Goal: Transaction & Acquisition: Purchase product/service

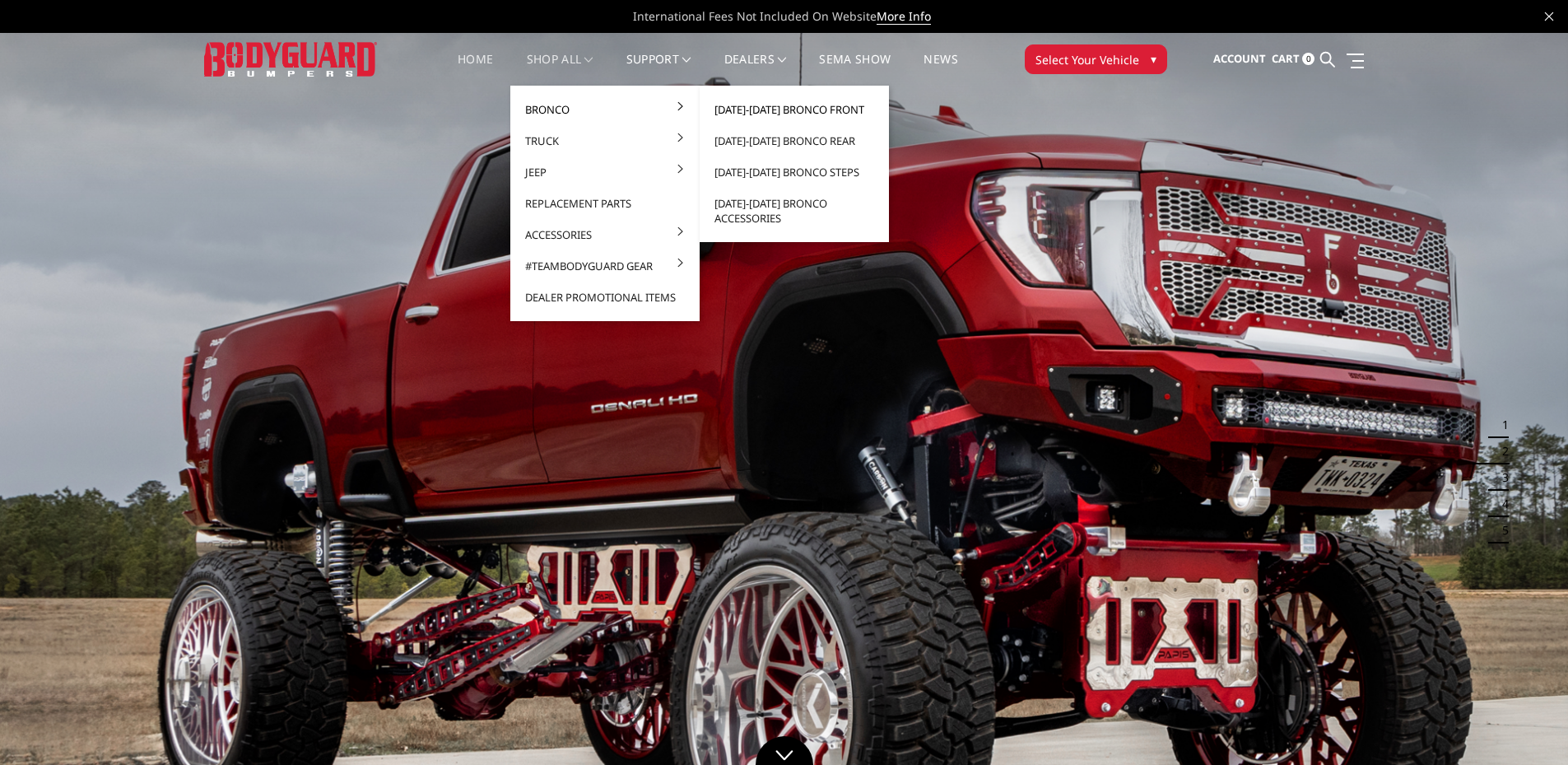
click at [772, 110] on link "[DATE]-[DATE] Bronco Front" at bounding box center [795, 110] width 177 height 32
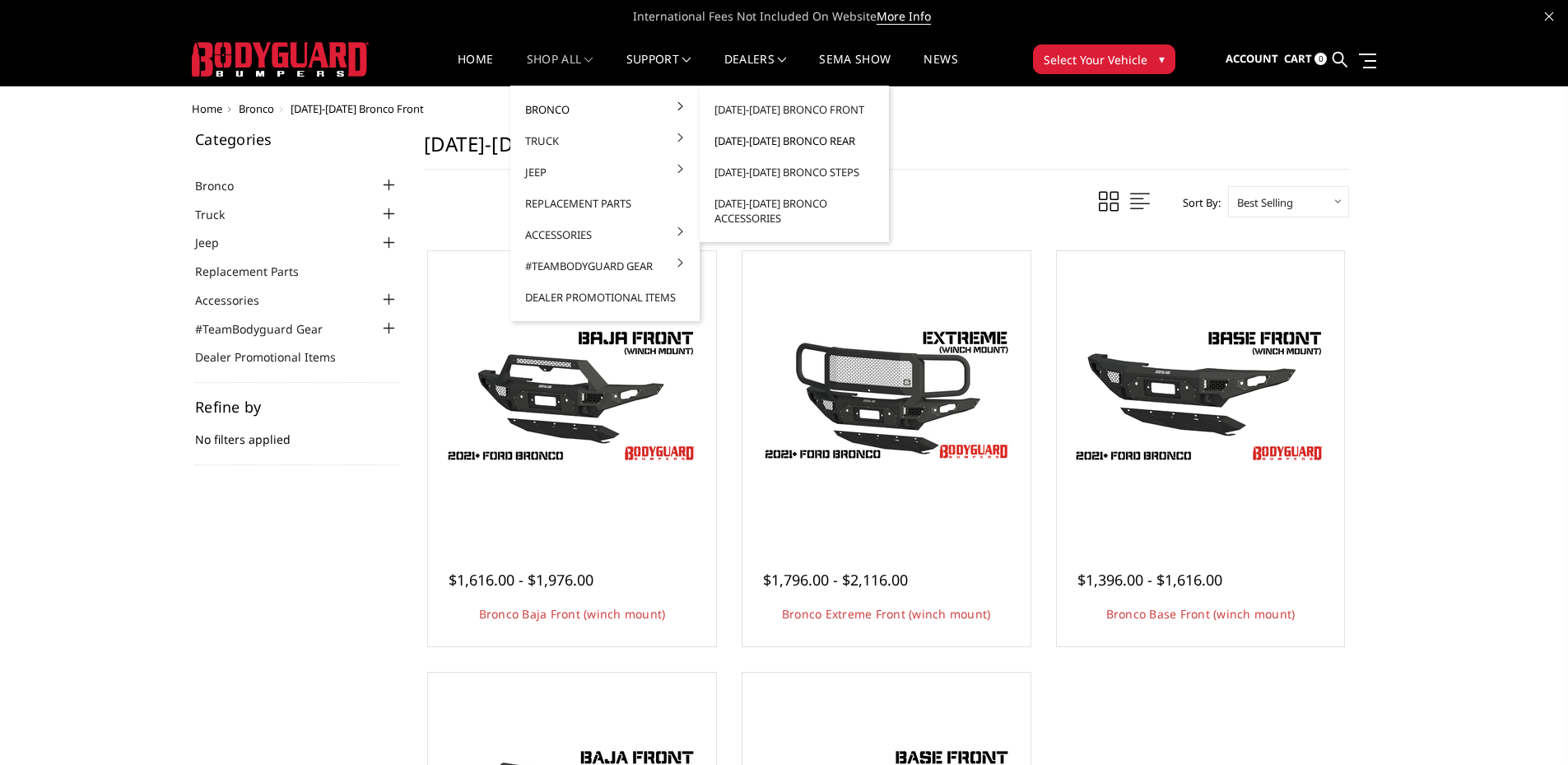
click at [787, 147] on link "[DATE]-[DATE] Bronco Rear" at bounding box center [795, 141] width 177 height 32
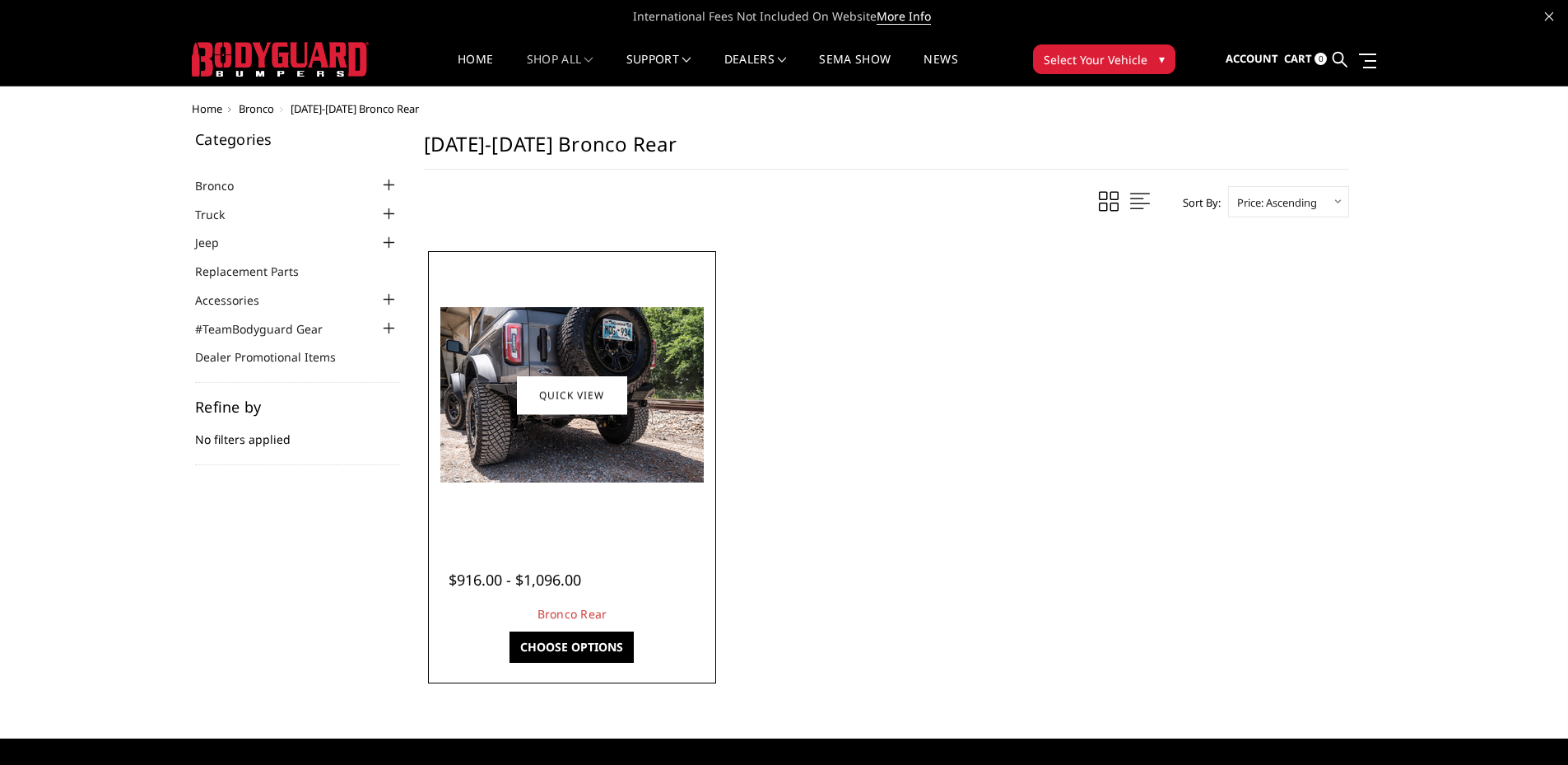
click at [580, 493] on div at bounding box center [573, 395] width 280 height 280
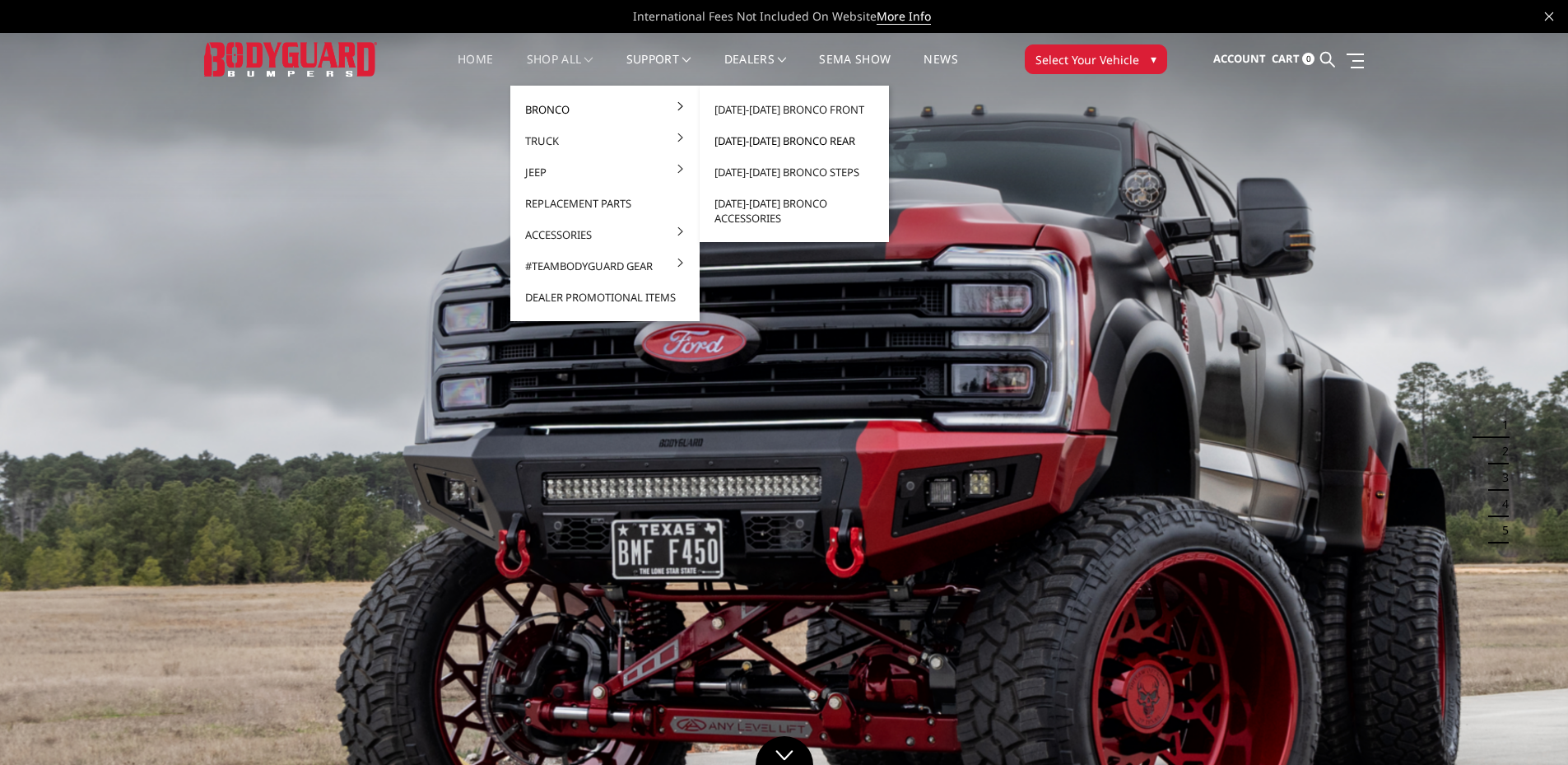
drag, startPoint x: 761, startPoint y: 134, endPoint x: 771, endPoint y: 141, distance: 12.2
click at [761, 134] on link "[DATE]-[DATE] Bronco Rear" at bounding box center [795, 141] width 177 height 32
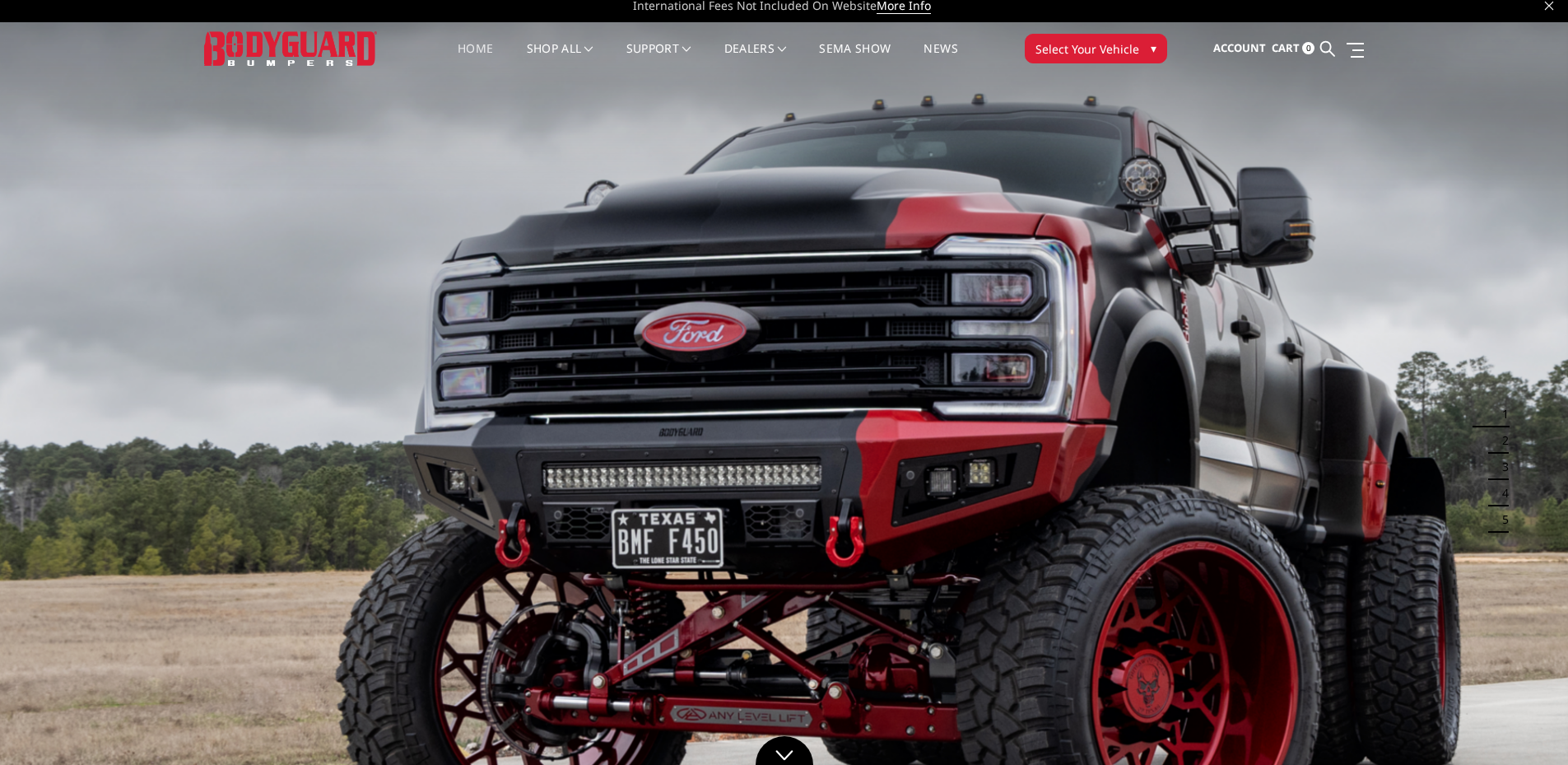
scroll to position [82, 0]
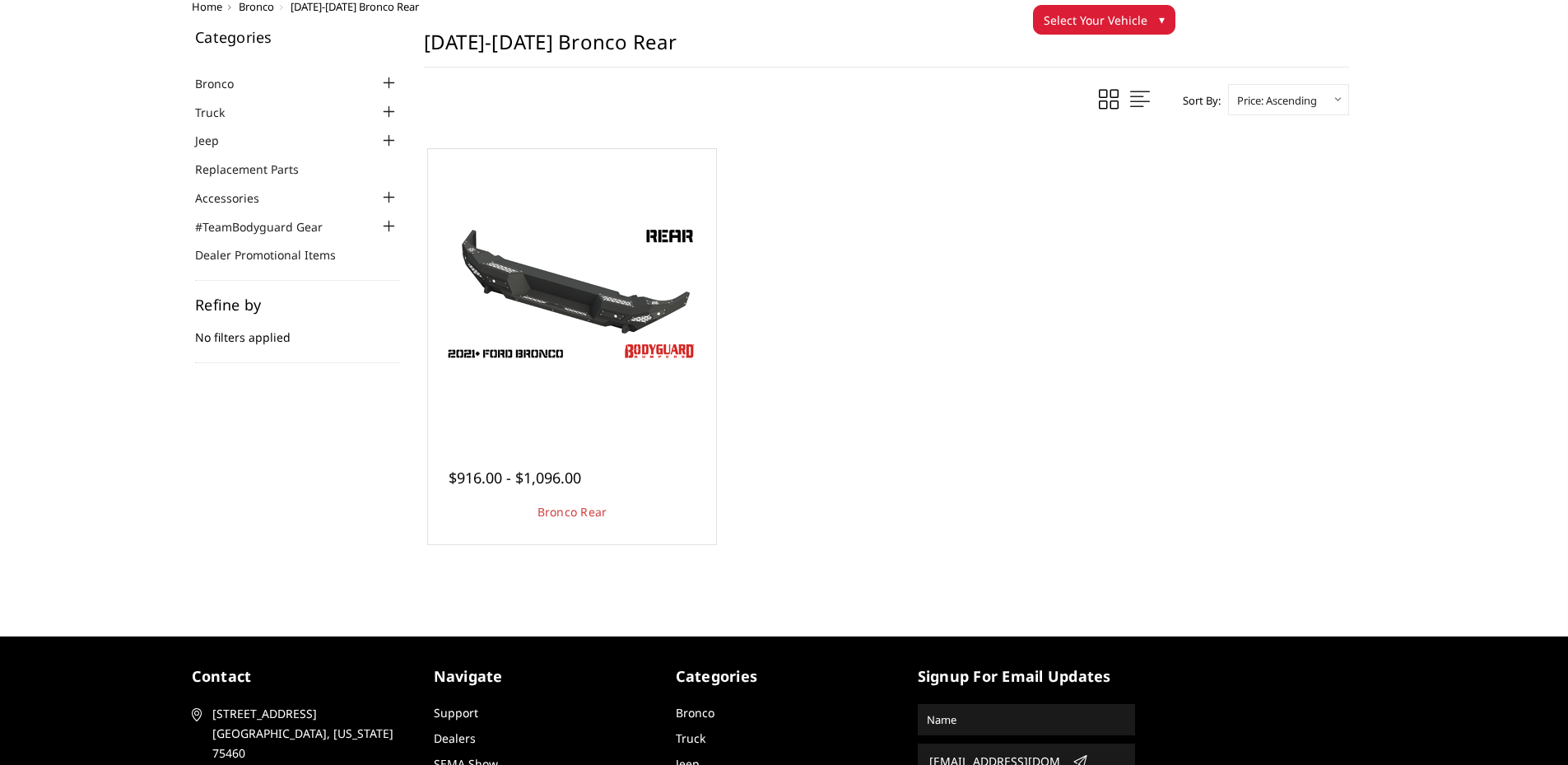
scroll to position [82, 0]
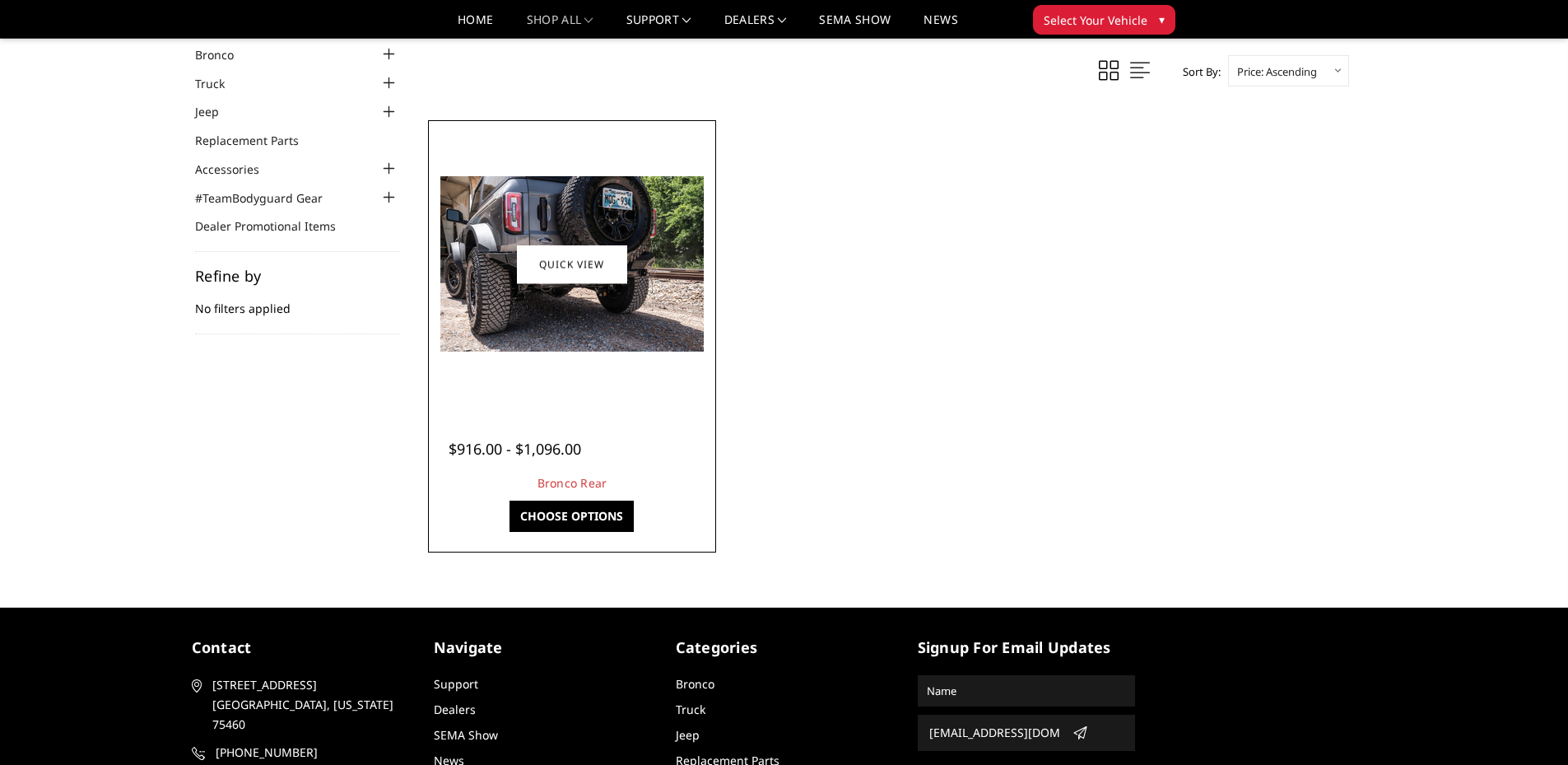
click at [599, 413] on div "$916.00 - $1,096.00 Bronco Rear The perfect Bronco rear replacement bumper. It …" at bounding box center [573, 457] width 280 height 107
click at [626, 456] on div "$916.00 - $1,096.00" at bounding box center [572, 448] width 247 height 22
click at [596, 386] on div at bounding box center [573, 264] width 280 height 280
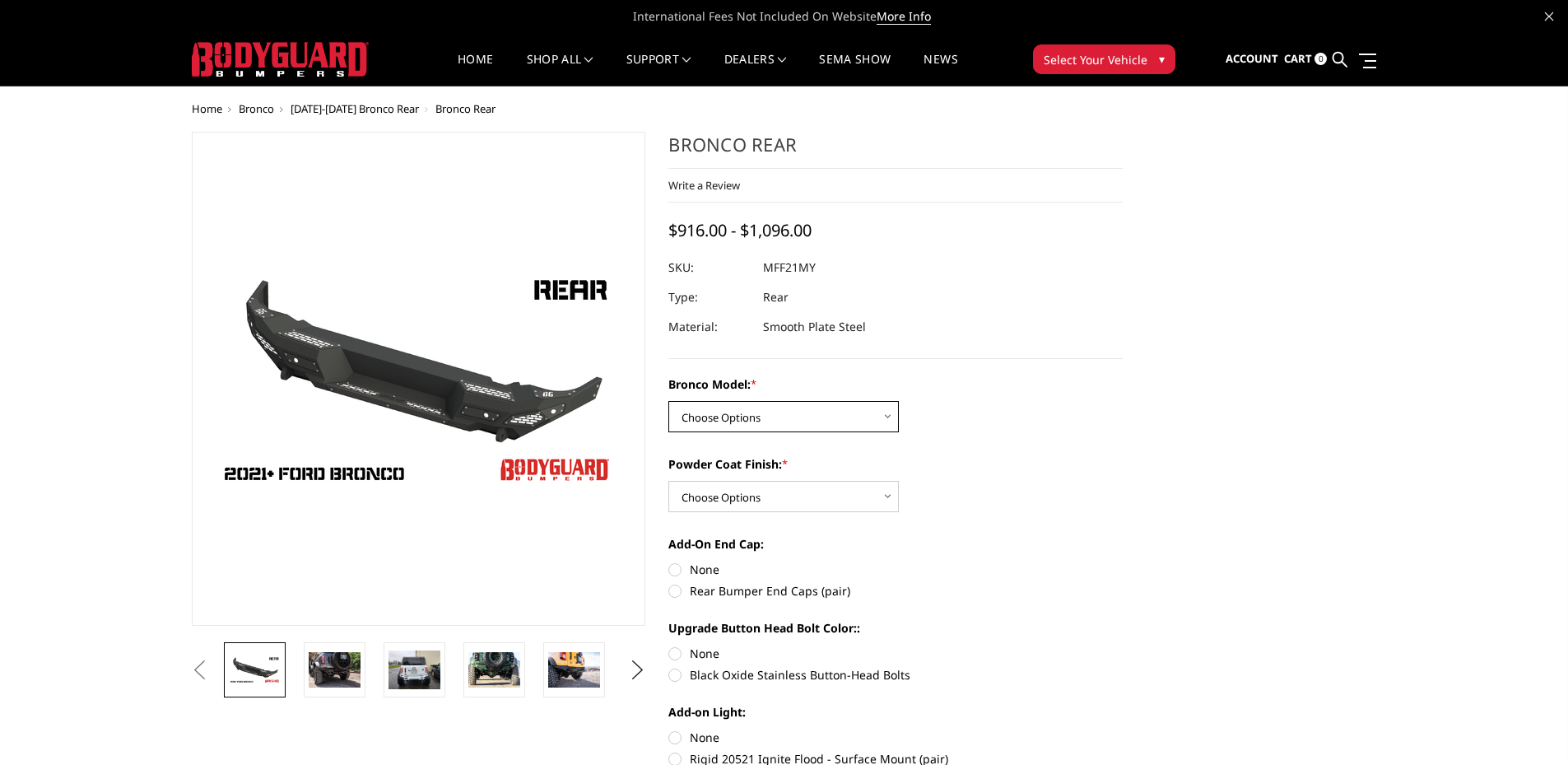
click at [793, 424] on select "Choose Options Base/Badlands/Wildtrak/etc. Raptor" at bounding box center [784, 417] width 230 height 32
select select "4024"
click at [669, 401] on select "Choose Options Base/Badlands/Wildtrak/etc. Raptor" at bounding box center [784, 417] width 230 height 32
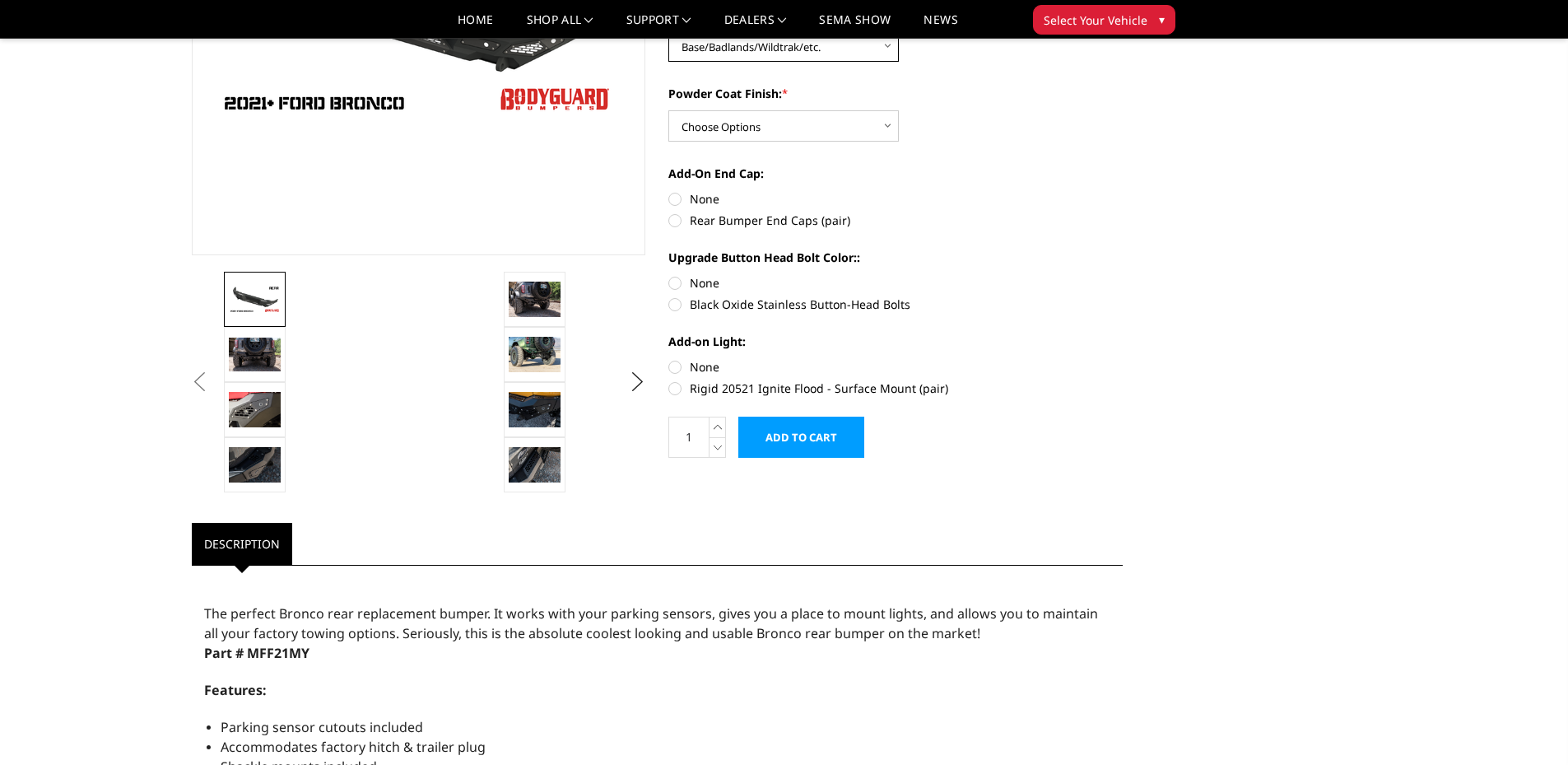
scroll to position [329, 0]
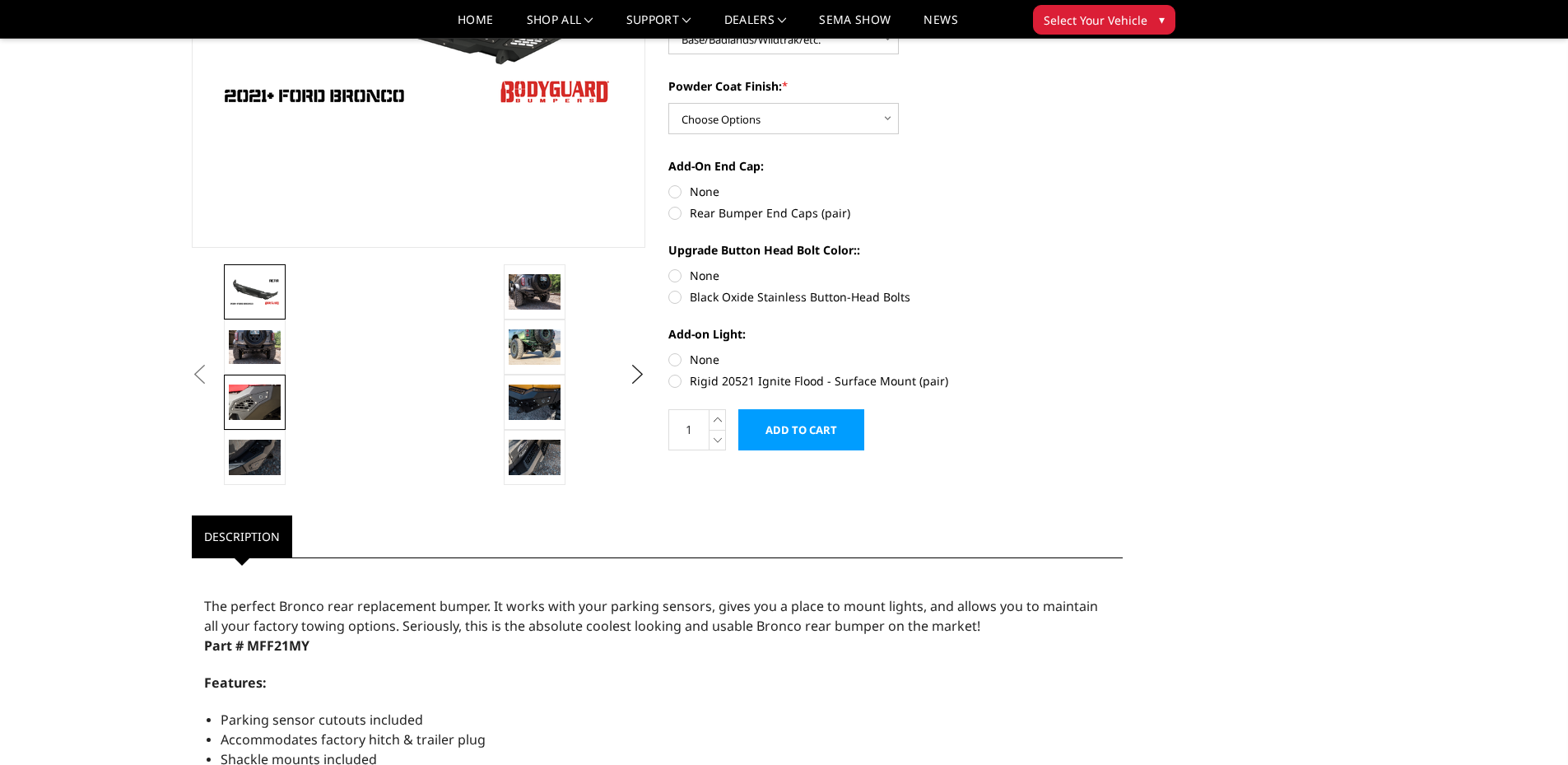
click at [248, 400] on img at bounding box center [255, 401] width 52 height 35
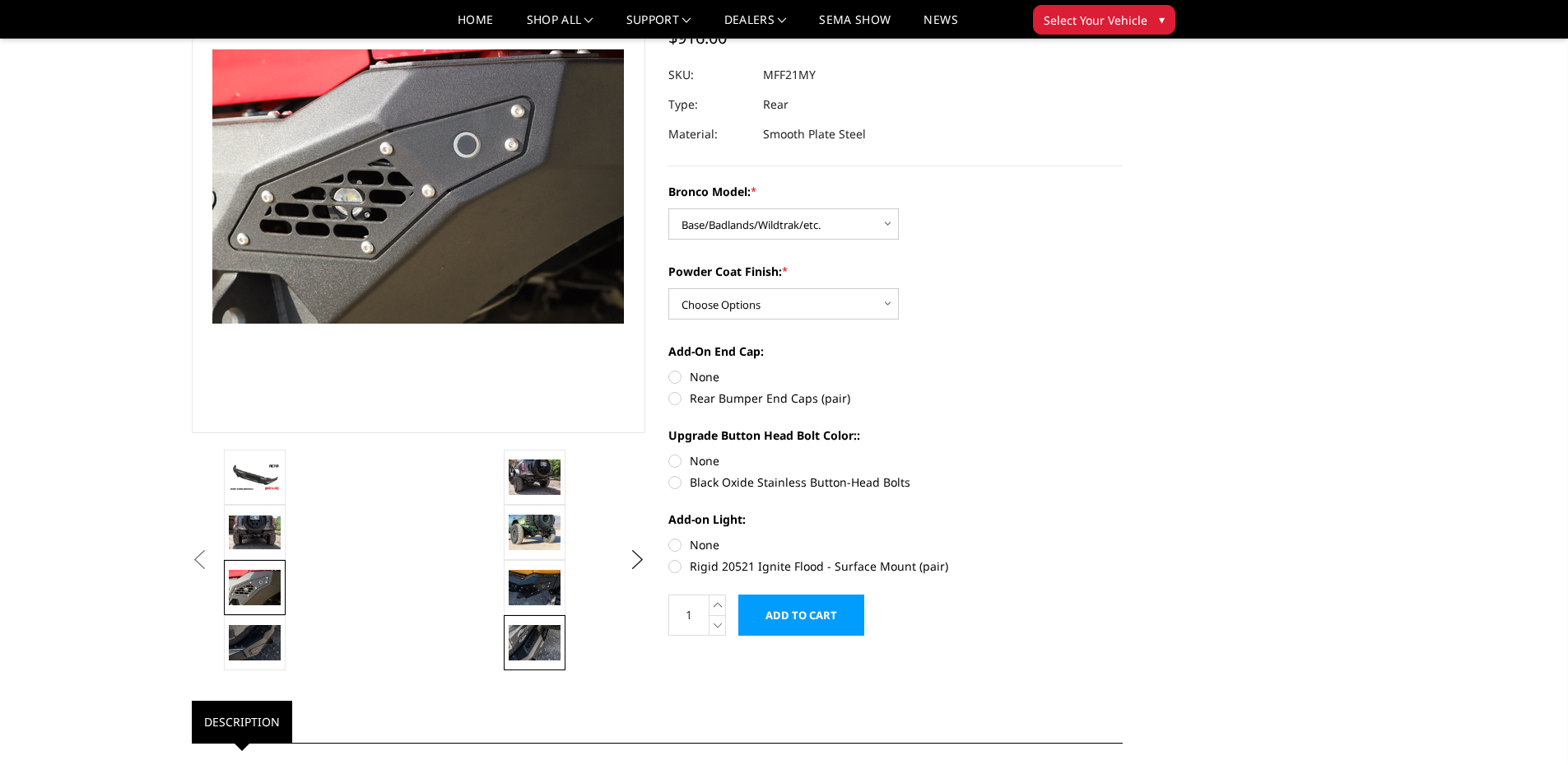
scroll to position [143, 0]
click at [546, 534] on img at bounding box center [535, 532] width 52 height 35
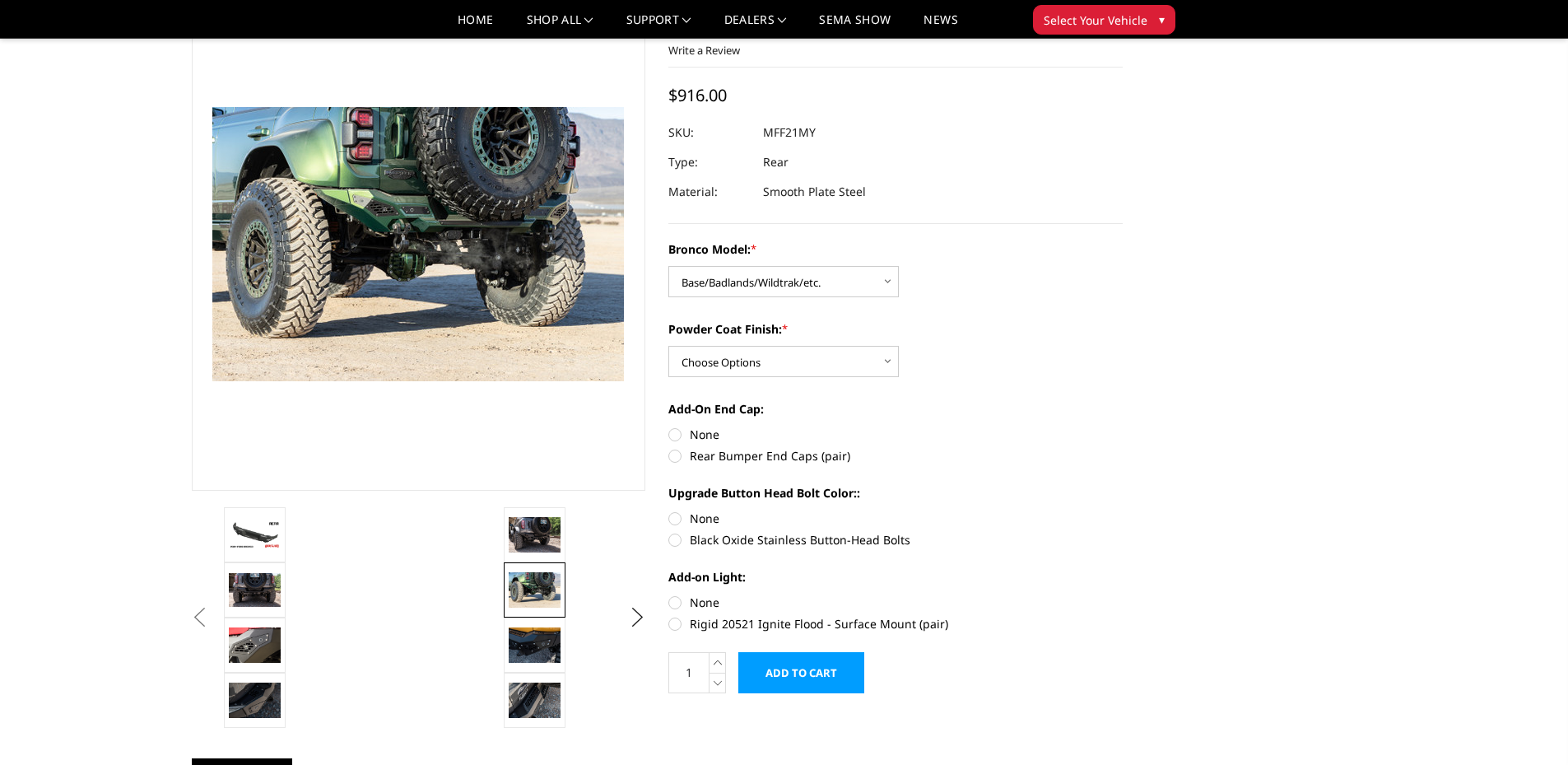
scroll to position [61, 0]
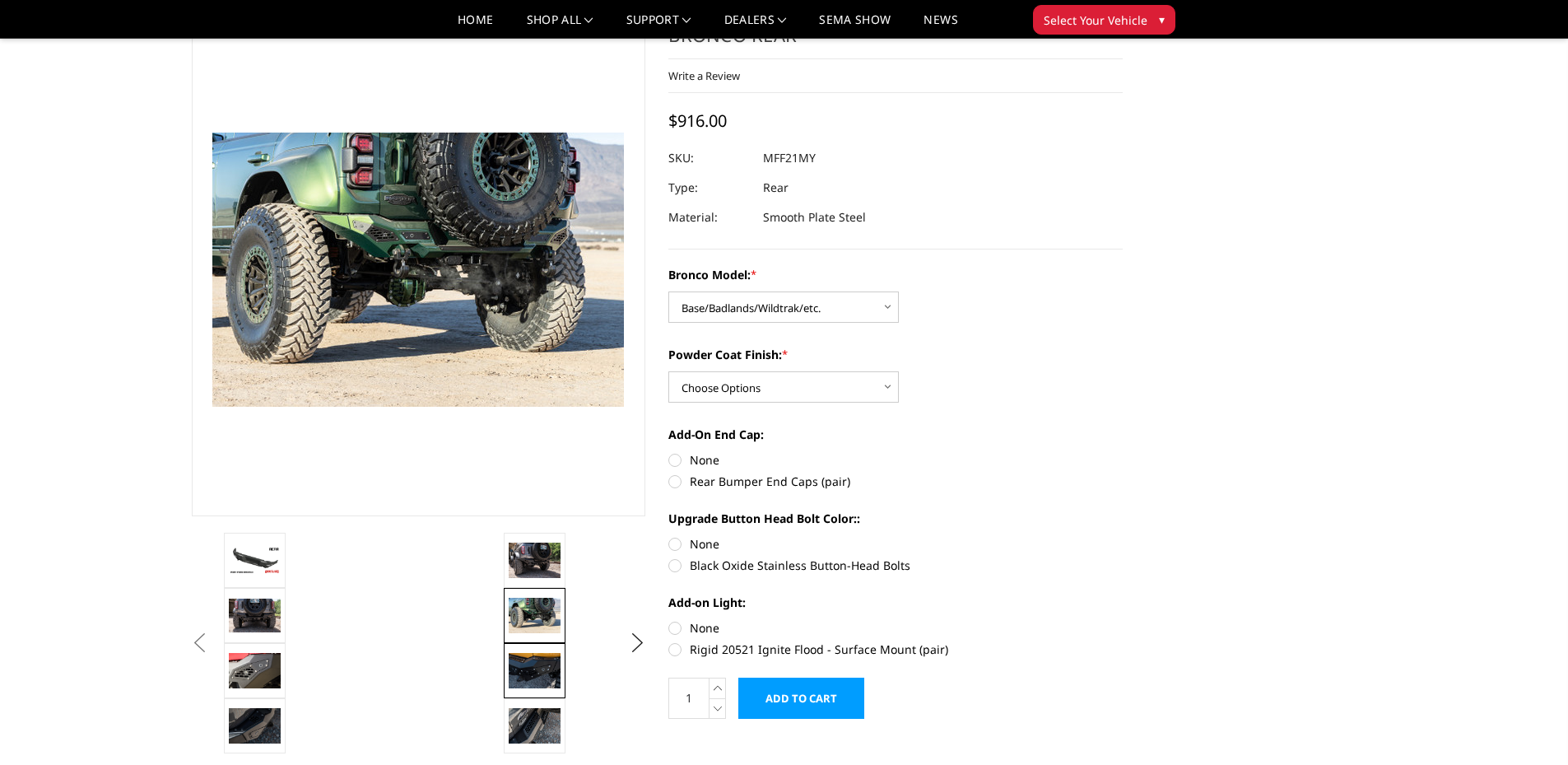
click at [531, 673] on img at bounding box center [535, 670] width 52 height 35
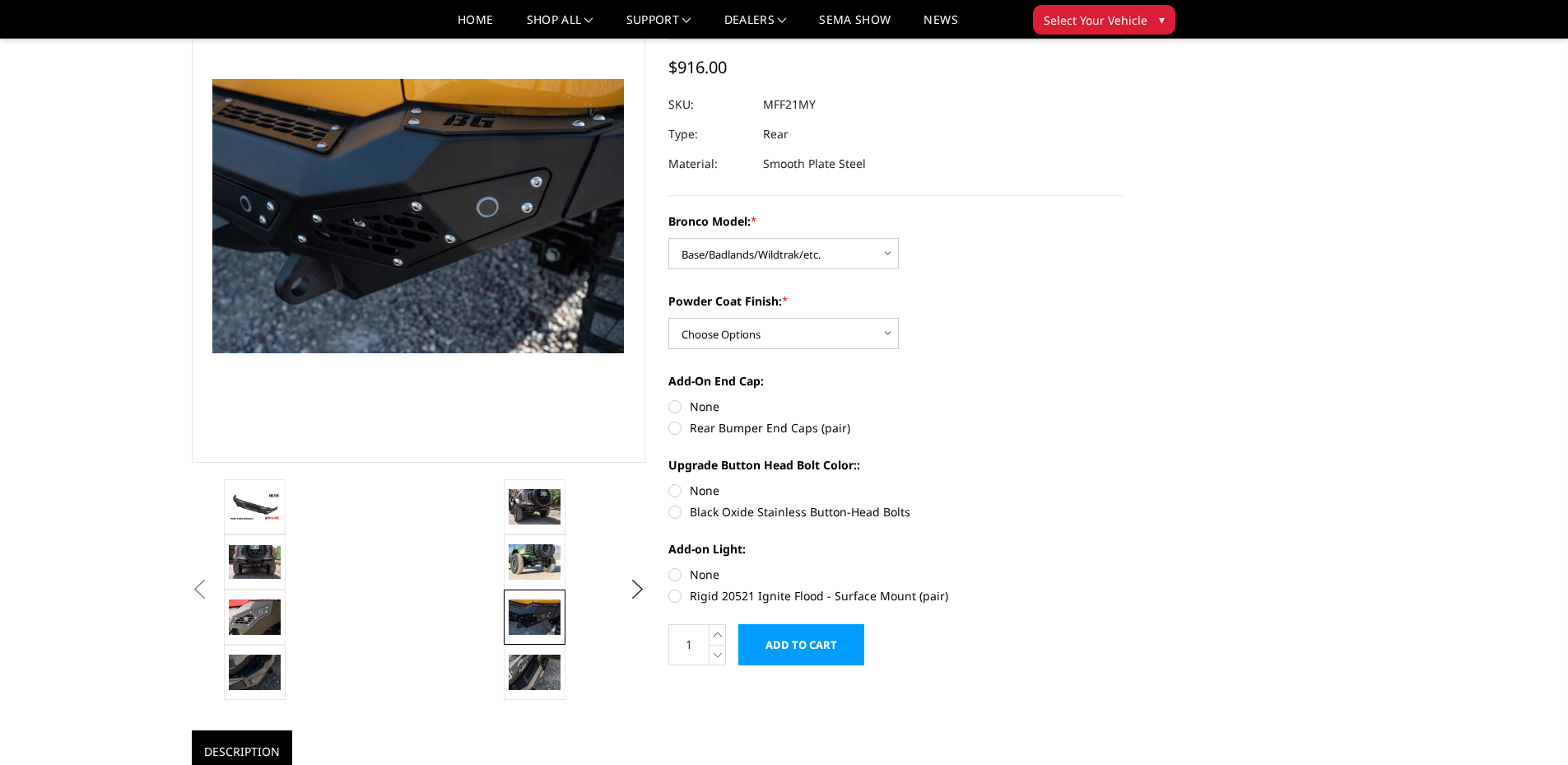
scroll to position [143, 0]
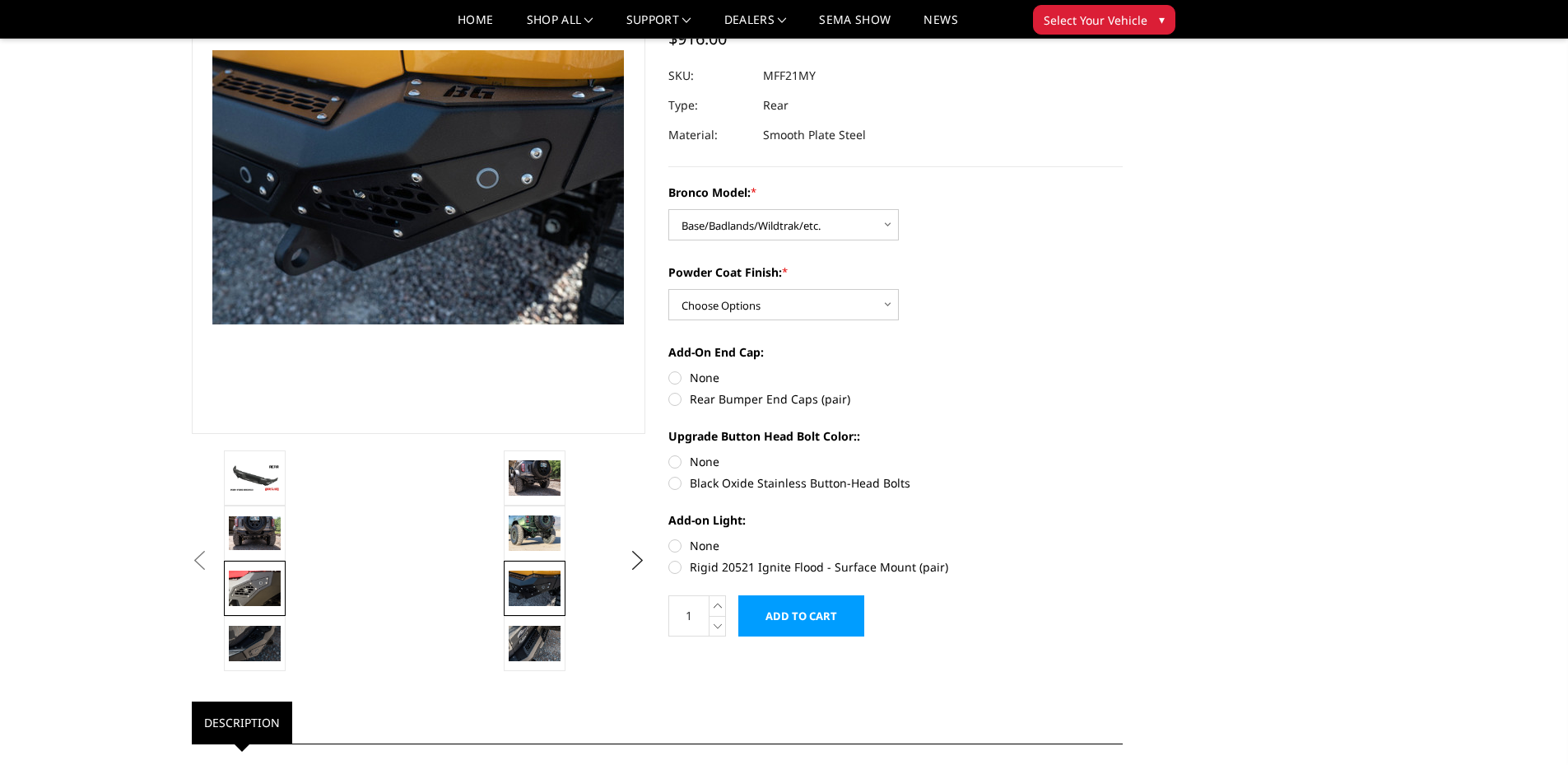
click at [251, 587] on img at bounding box center [255, 587] width 52 height 35
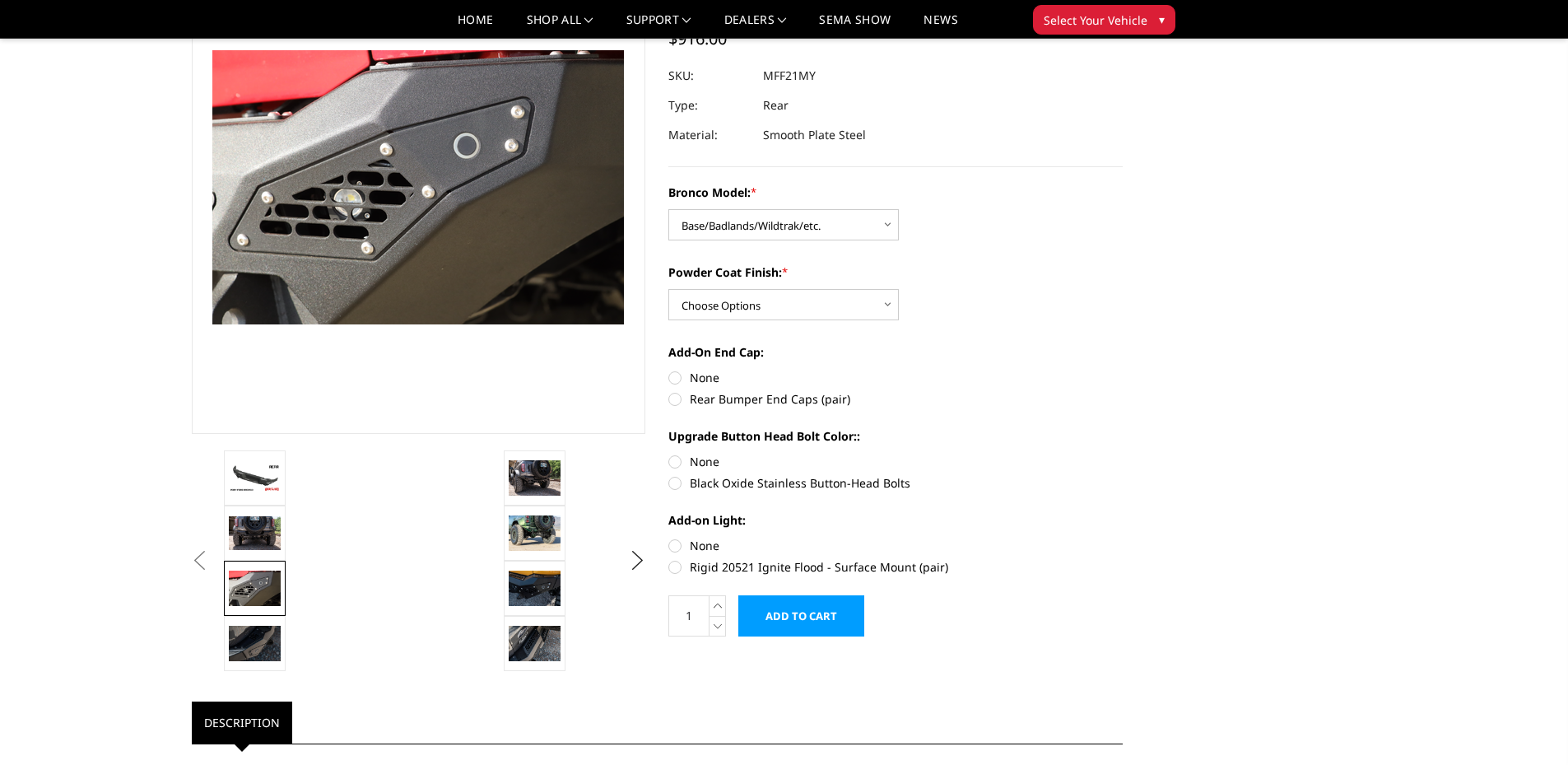
scroll to position [61, 0]
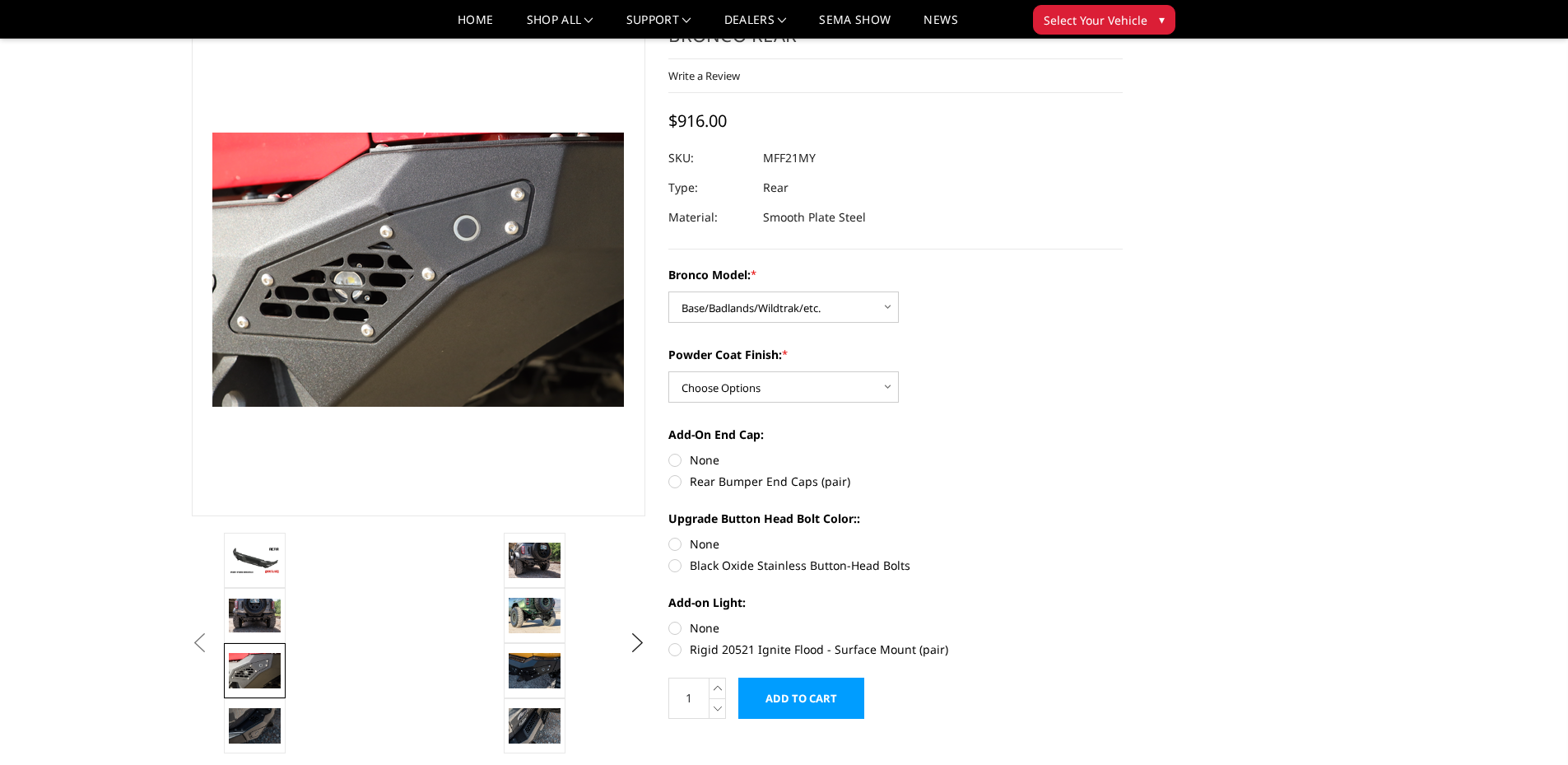
click at [695, 485] on label "Rear Bumper End Caps (pair)" at bounding box center [896, 480] width 455 height 17
click at [1123, 451] on input "Rear Bumper End Caps (pair)" at bounding box center [1123, 451] width 1 height 1
radio input "true"
click at [684, 561] on label "Black Oxide Stainless Button-Head Bolts" at bounding box center [896, 565] width 455 height 17
click at [1123, 536] on input "Black Oxide Stainless Button-Head Bolts" at bounding box center [1123, 535] width 1 height 1
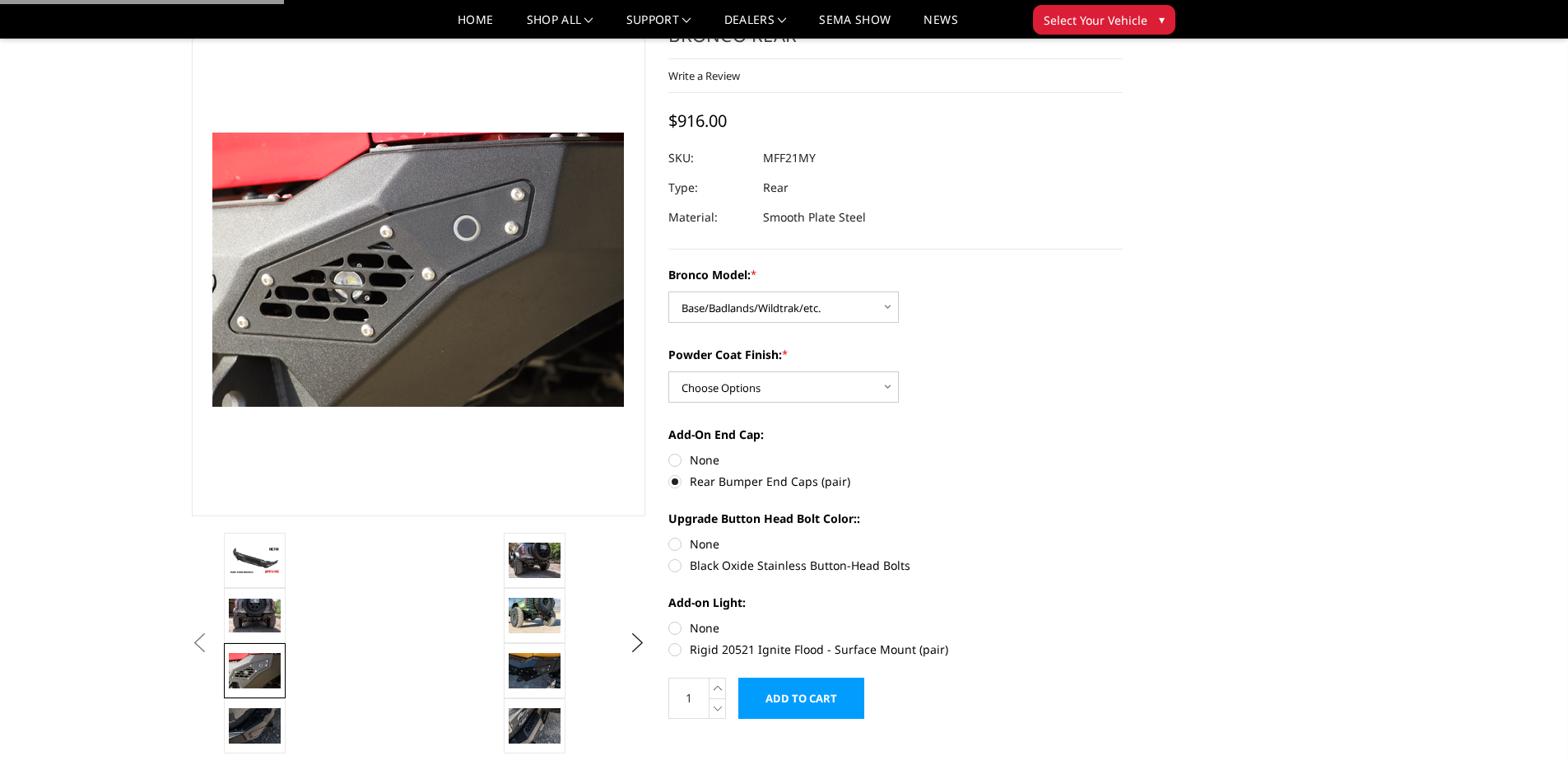
radio input "true"
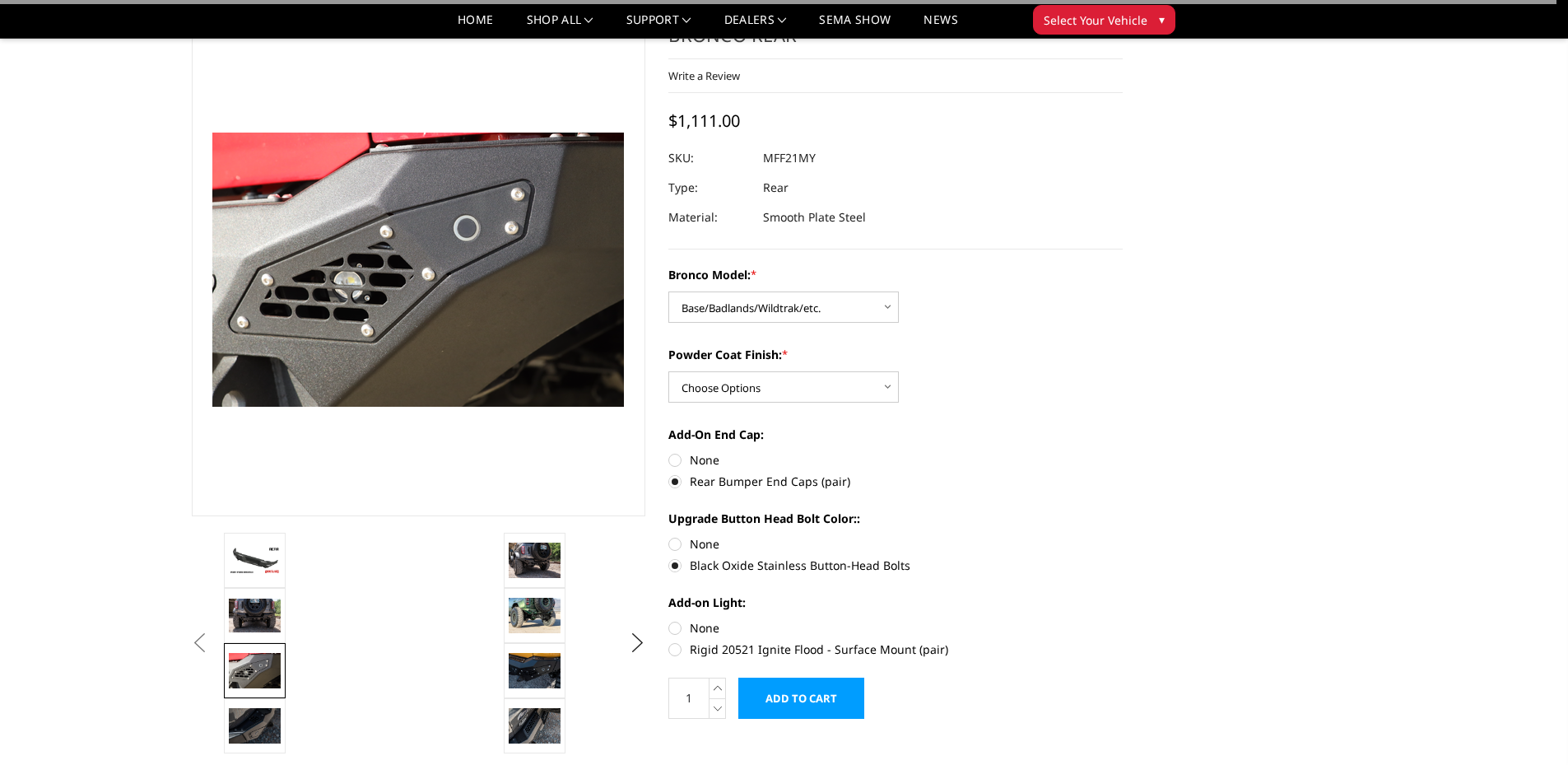
click at [682, 626] on label "None" at bounding box center [896, 627] width 455 height 17
click at [669, 620] on input "None" at bounding box center [669, 619] width 1 height 1
radio input "true"
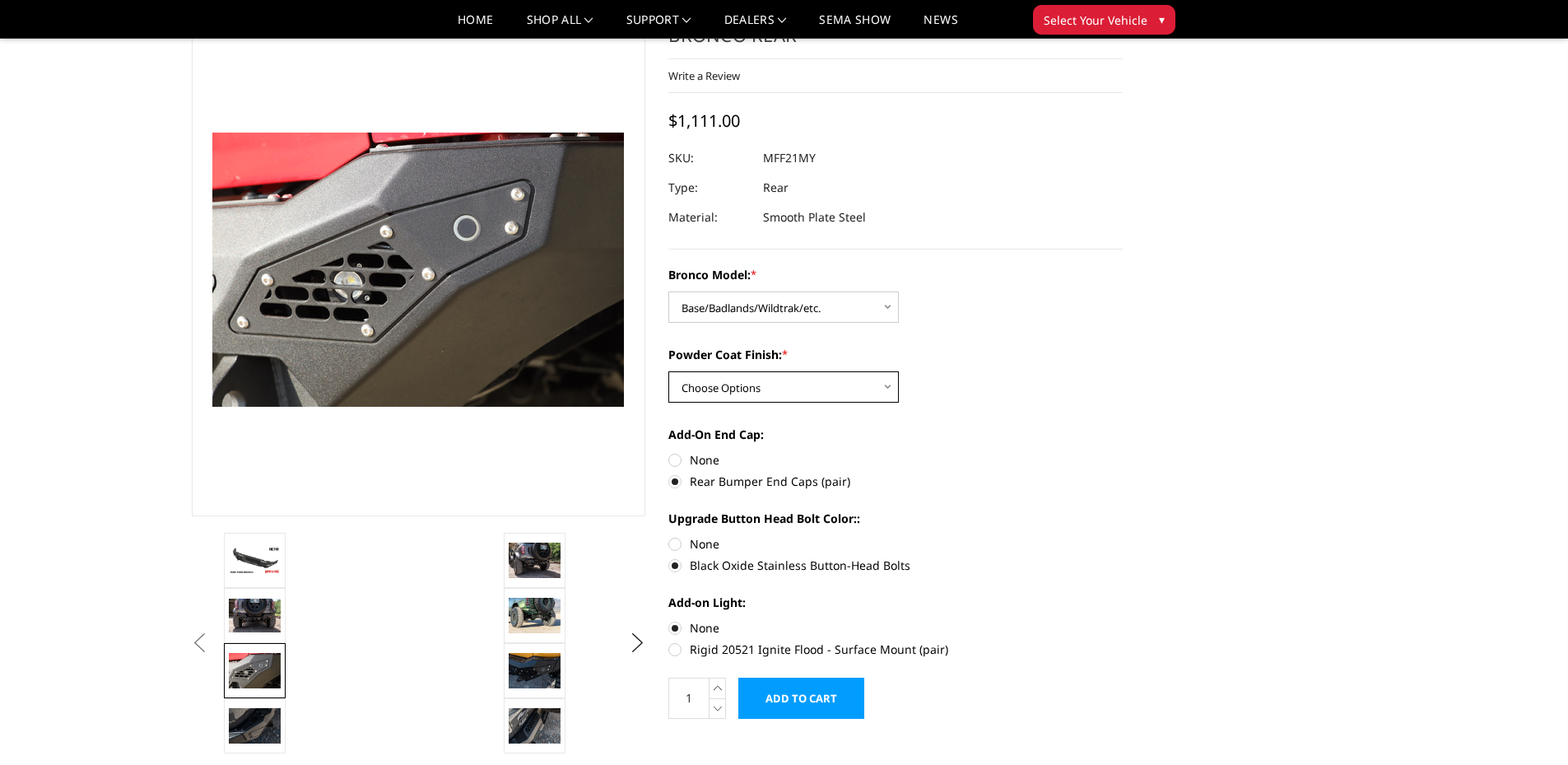
drag, startPoint x: 810, startPoint y: 386, endPoint x: 800, endPoint y: 397, distance: 14.9
click at [809, 386] on select "Choose Options Bare Metal Textured Black Powder Coat" at bounding box center [784, 387] width 230 height 32
select select "4027"
click at [669, 371] on select "Choose Options Bare Metal Textured Black Powder Coat" at bounding box center [784, 387] width 230 height 32
click at [1012, 426] on label "Add-On End Cap:" at bounding box center [896, 434] width 455 height 17
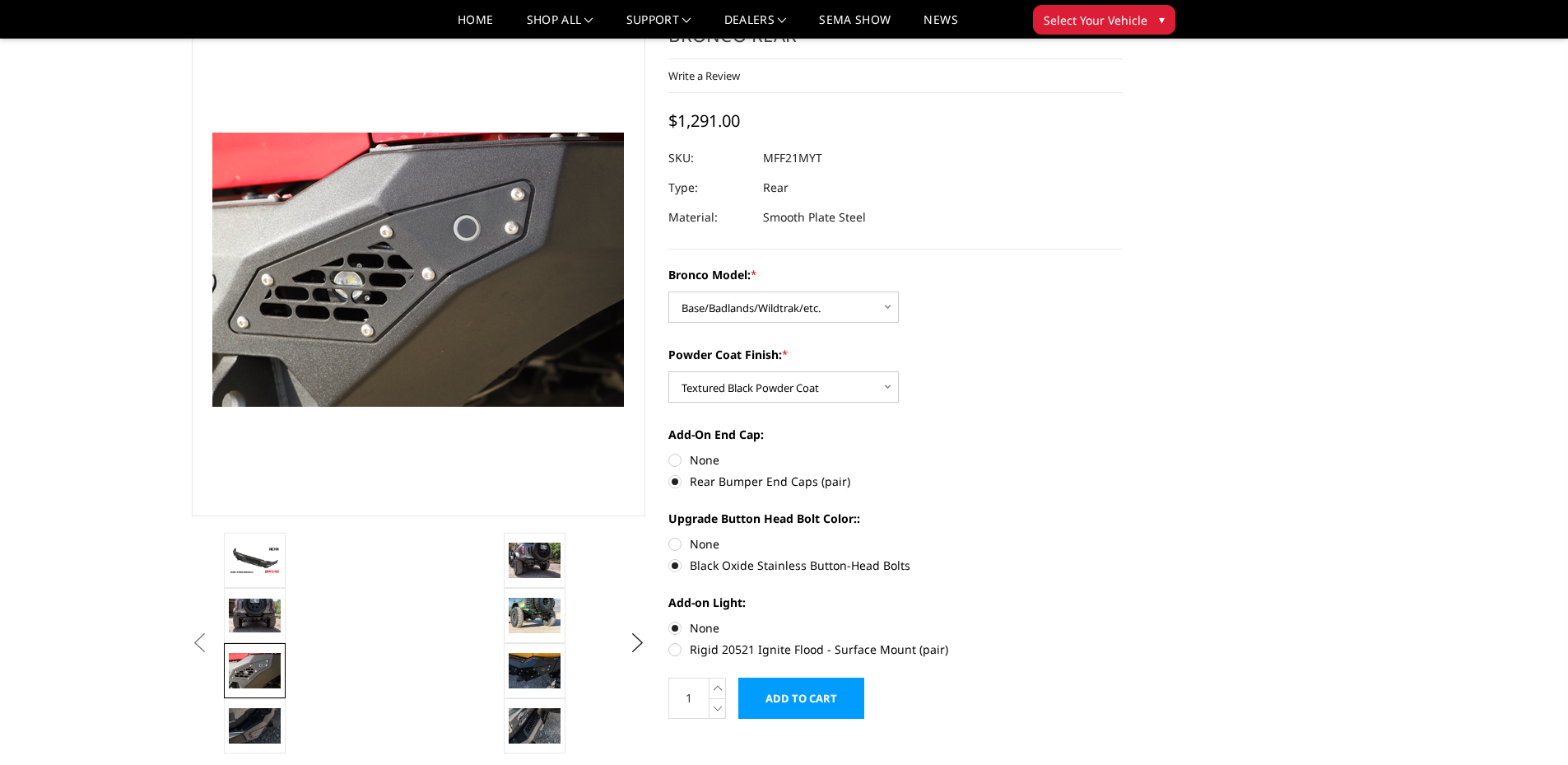
click at [677, 648] on label "Rigid 20521 Ignite Flood - Surface Mount (pair)" at bounding box center [896, 648] width 455 height 17
click at [1123, 620] on input "Rigid 20521 Ignite Flood - Surface Mount (pair)" at bounding box center [1123, 619] width 1 height 1
radio input "true"
click at [675, 628] on label "None" at bounding box center [896, 627] width 455 height 17
click at [669, 620] on input "None" at bounding box center [669, 619] width 1 height 1
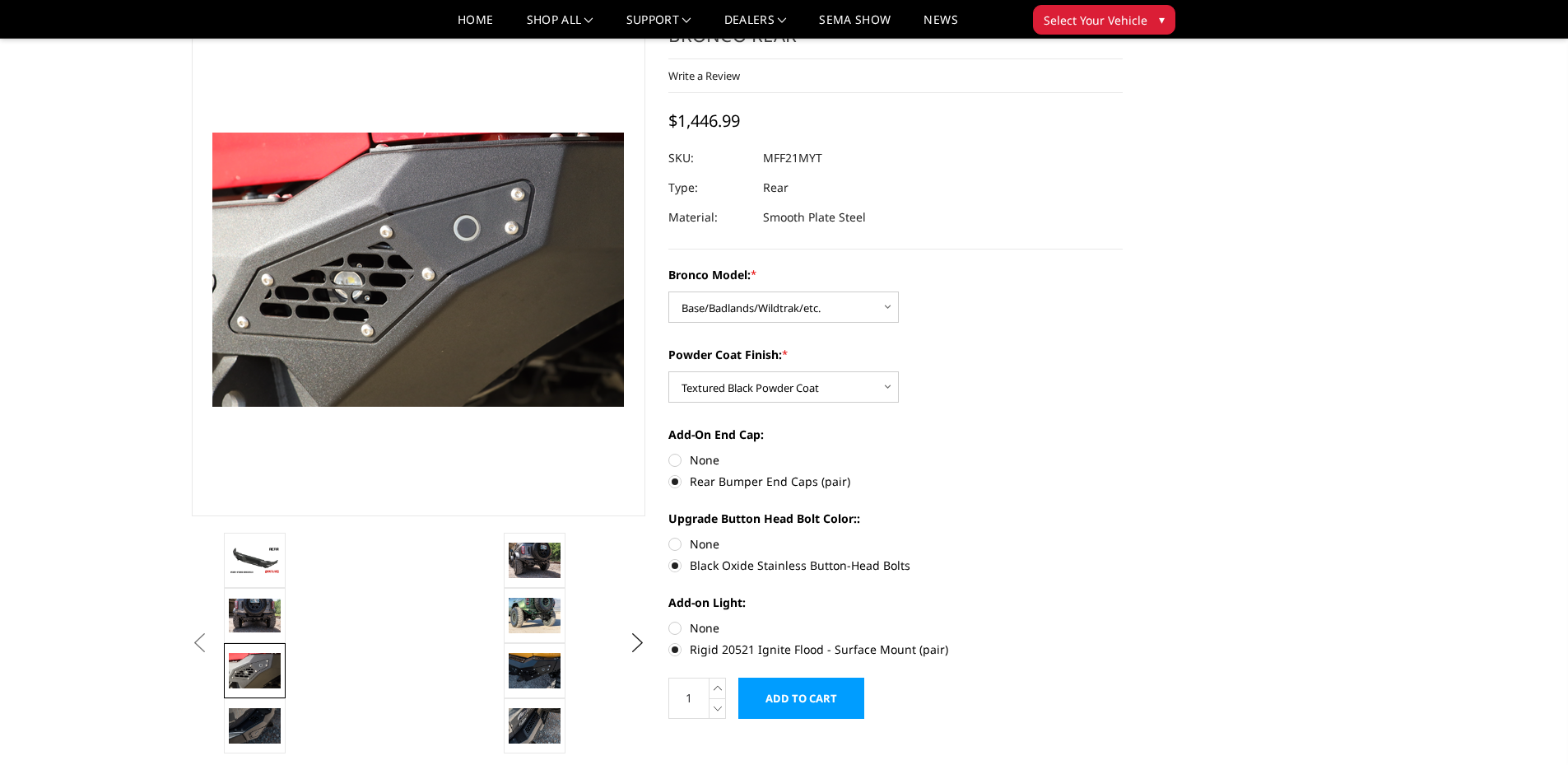
radio input "true"
click at [252, 618] on img at bounding box center [255, 615] width 52 height 34
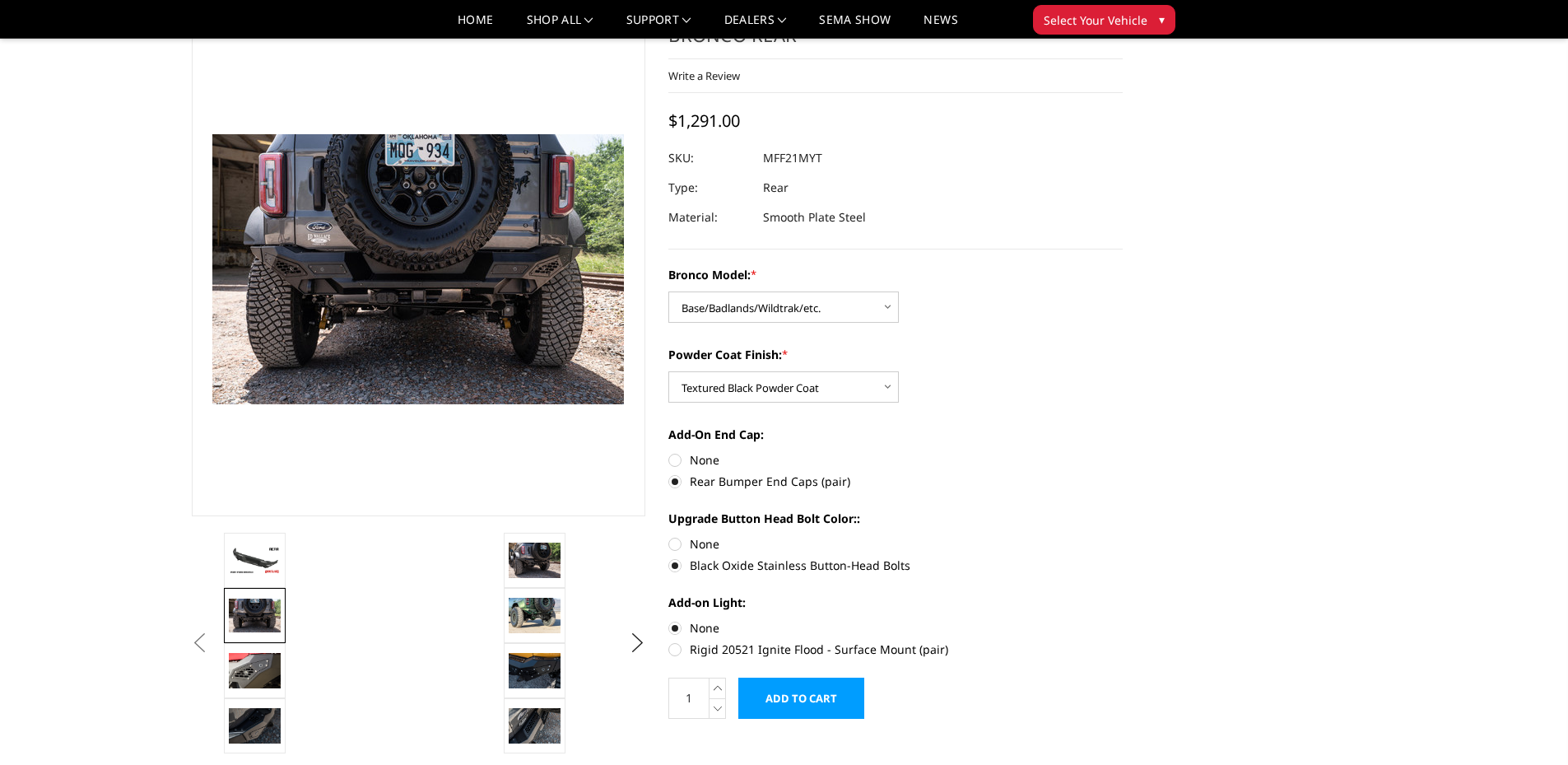
click at [267, 611] on img at bounding box center [255, 615] width 52 height 34
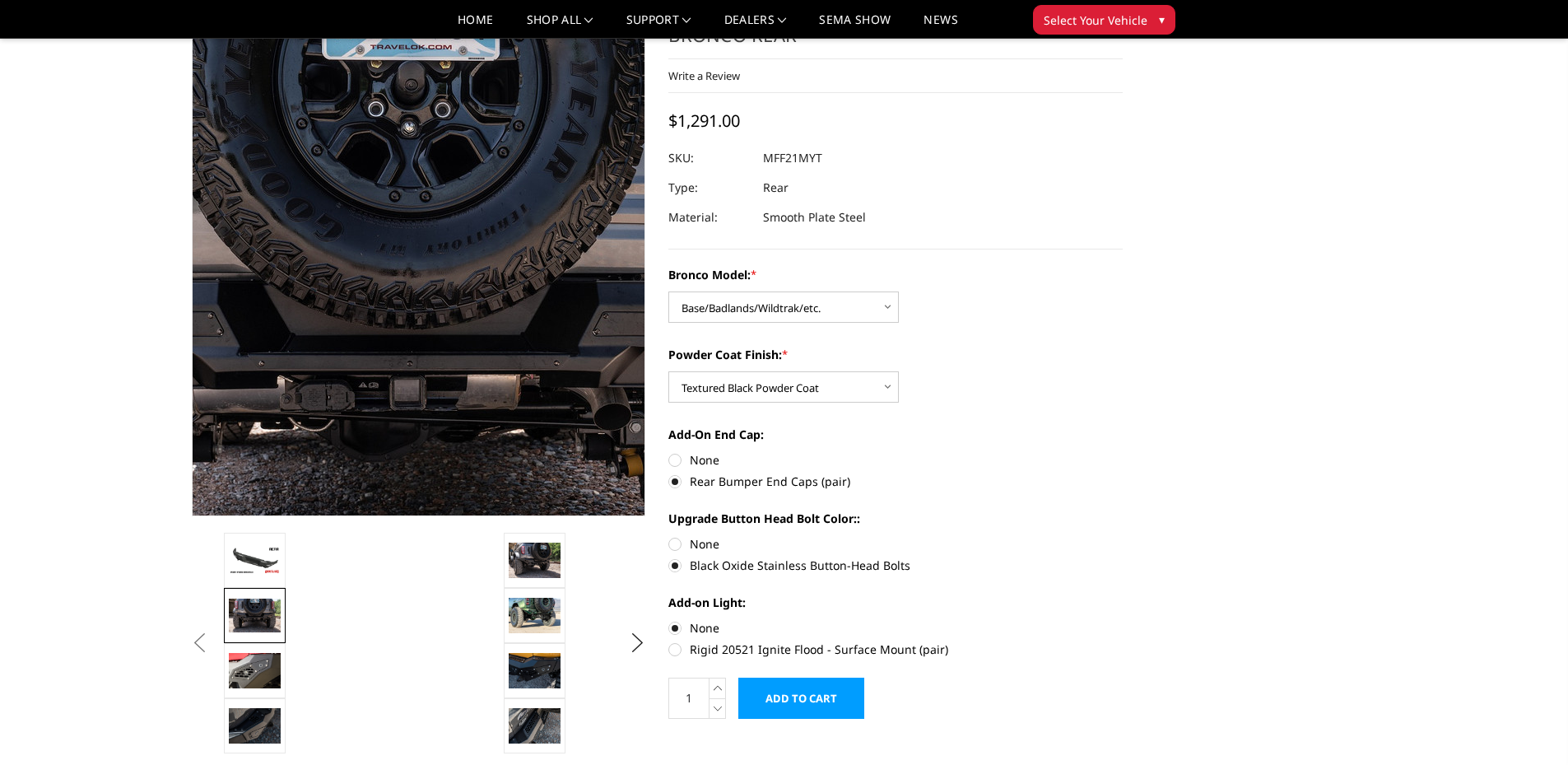
click at [428, 133] on img at bounding box center [407, 323] width 1054 height 692
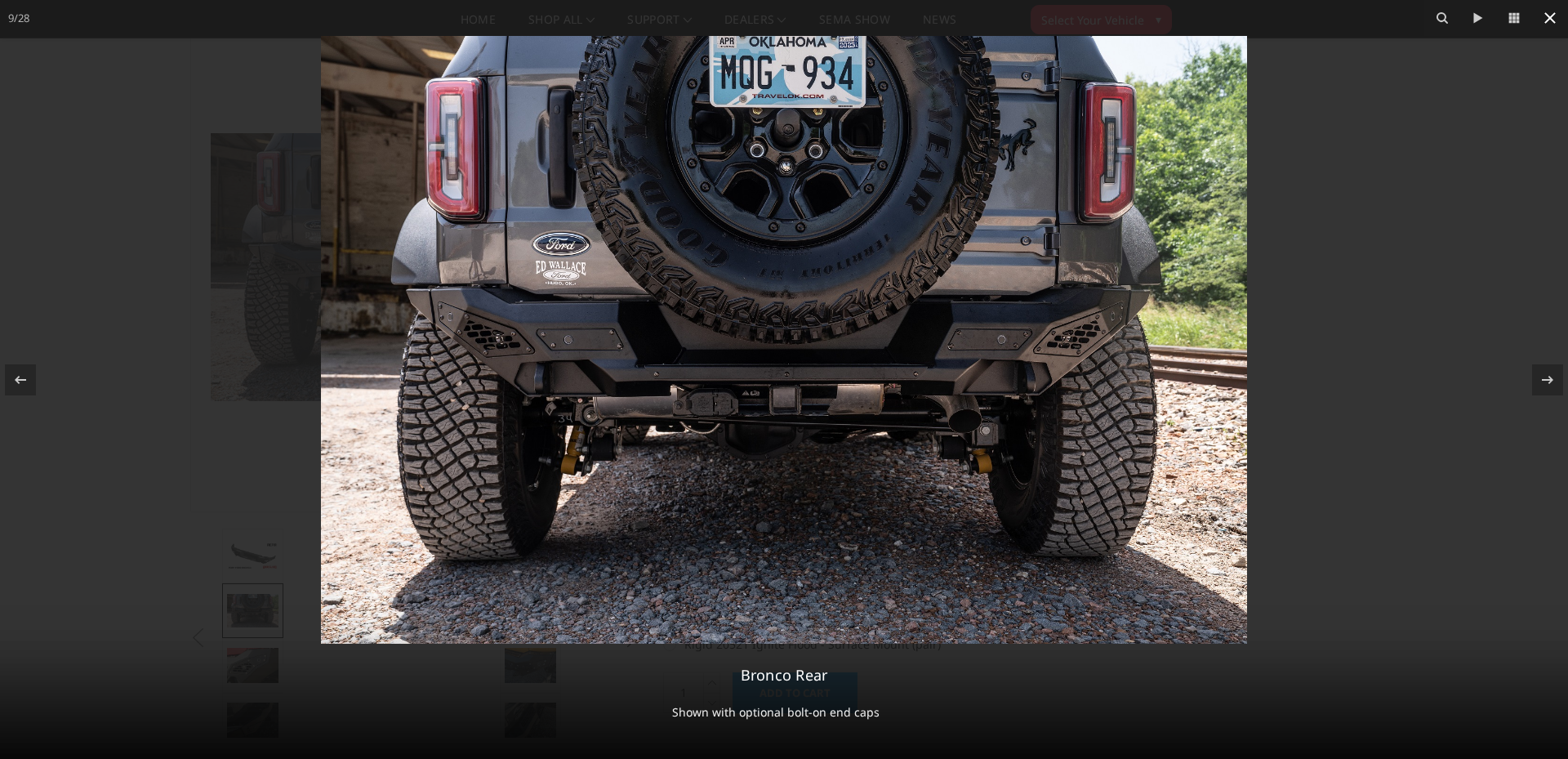
click at [1547, 25] on icon at bounding box center [1550, 18] width 20 height 20
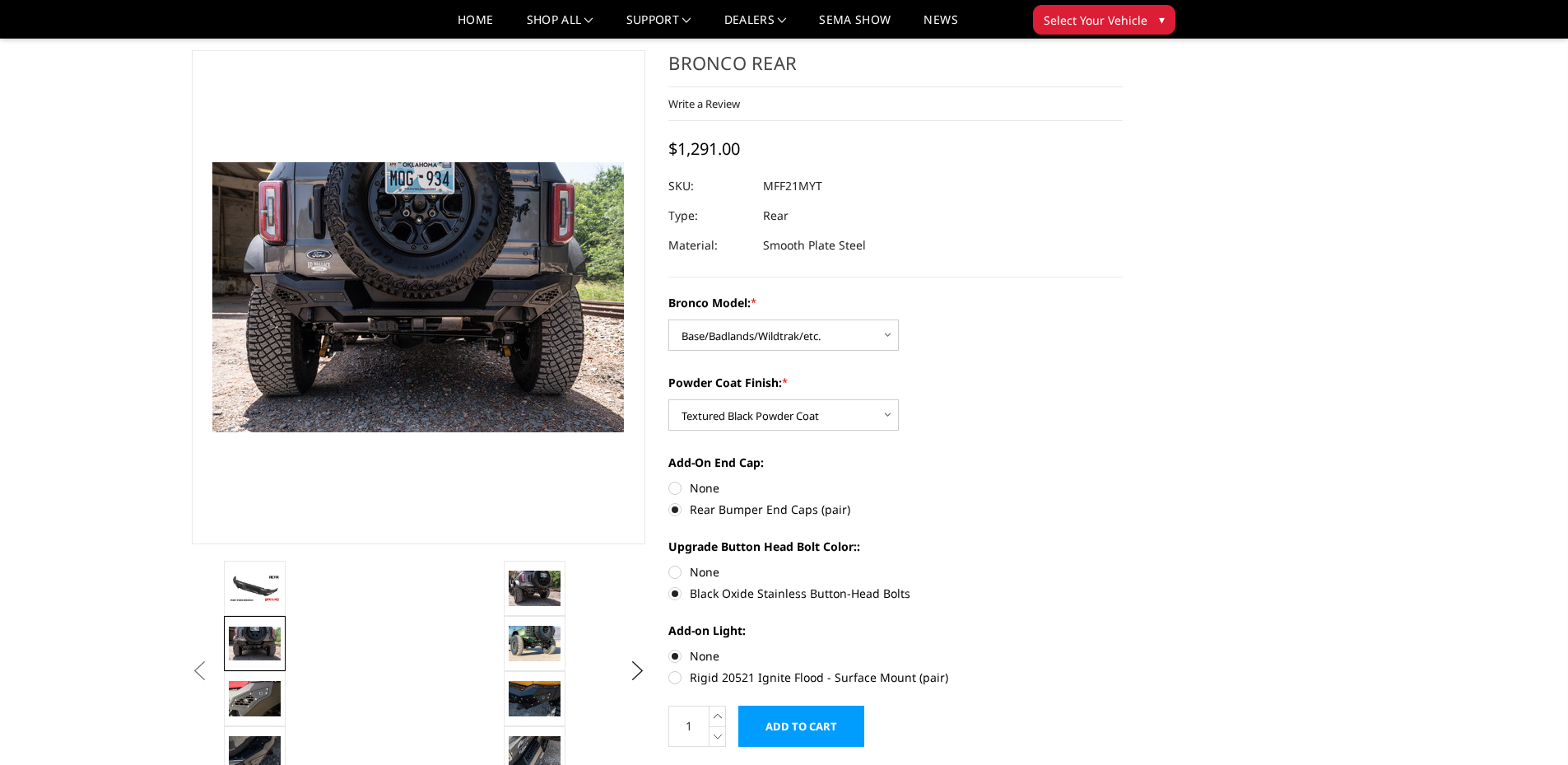
scroll to position [0, 0]
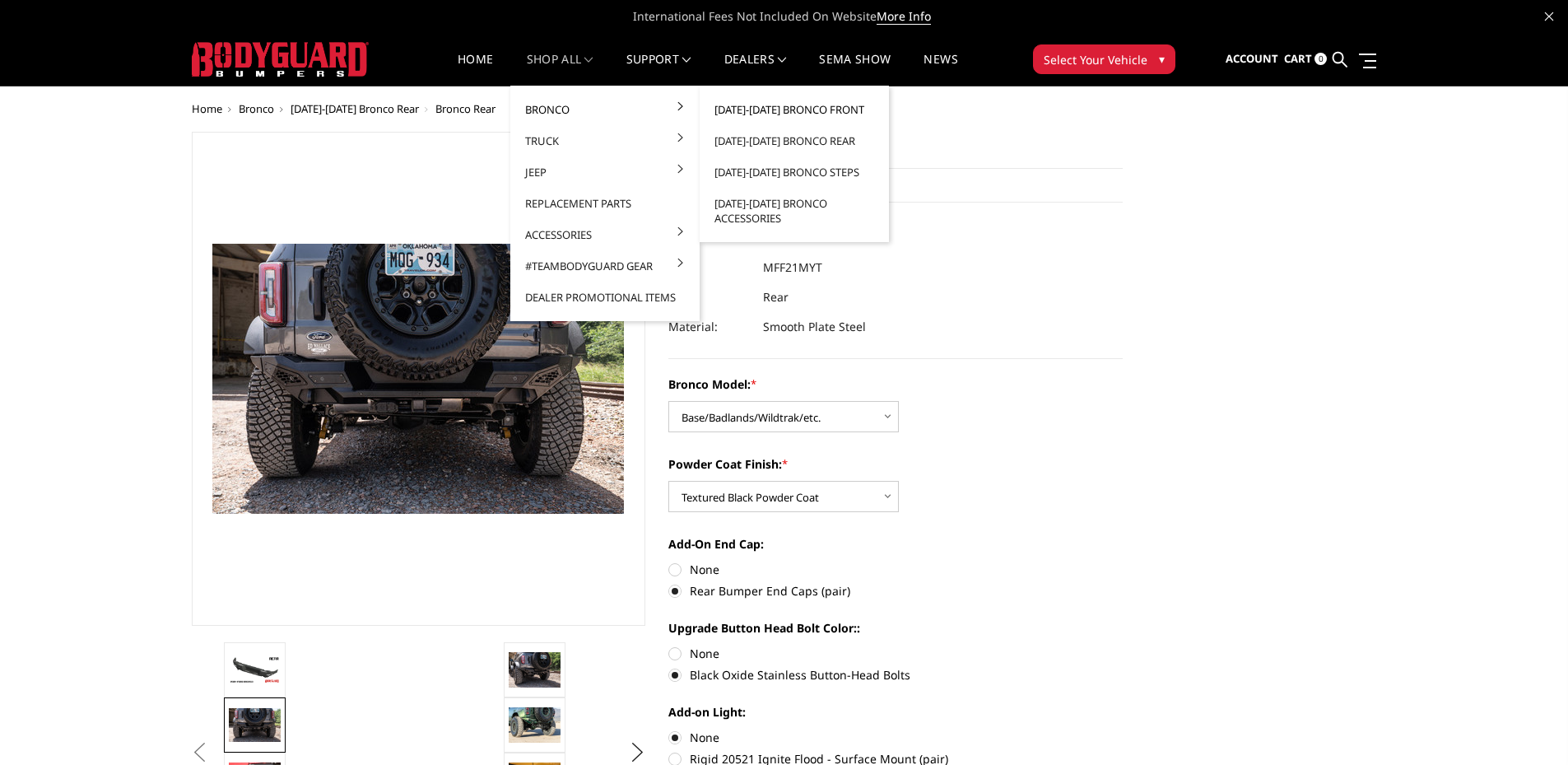
click at [753, 108] on link "[DATE]-[DATE] Bronco Front" at bounding box center [795, 110] width 177 height 32
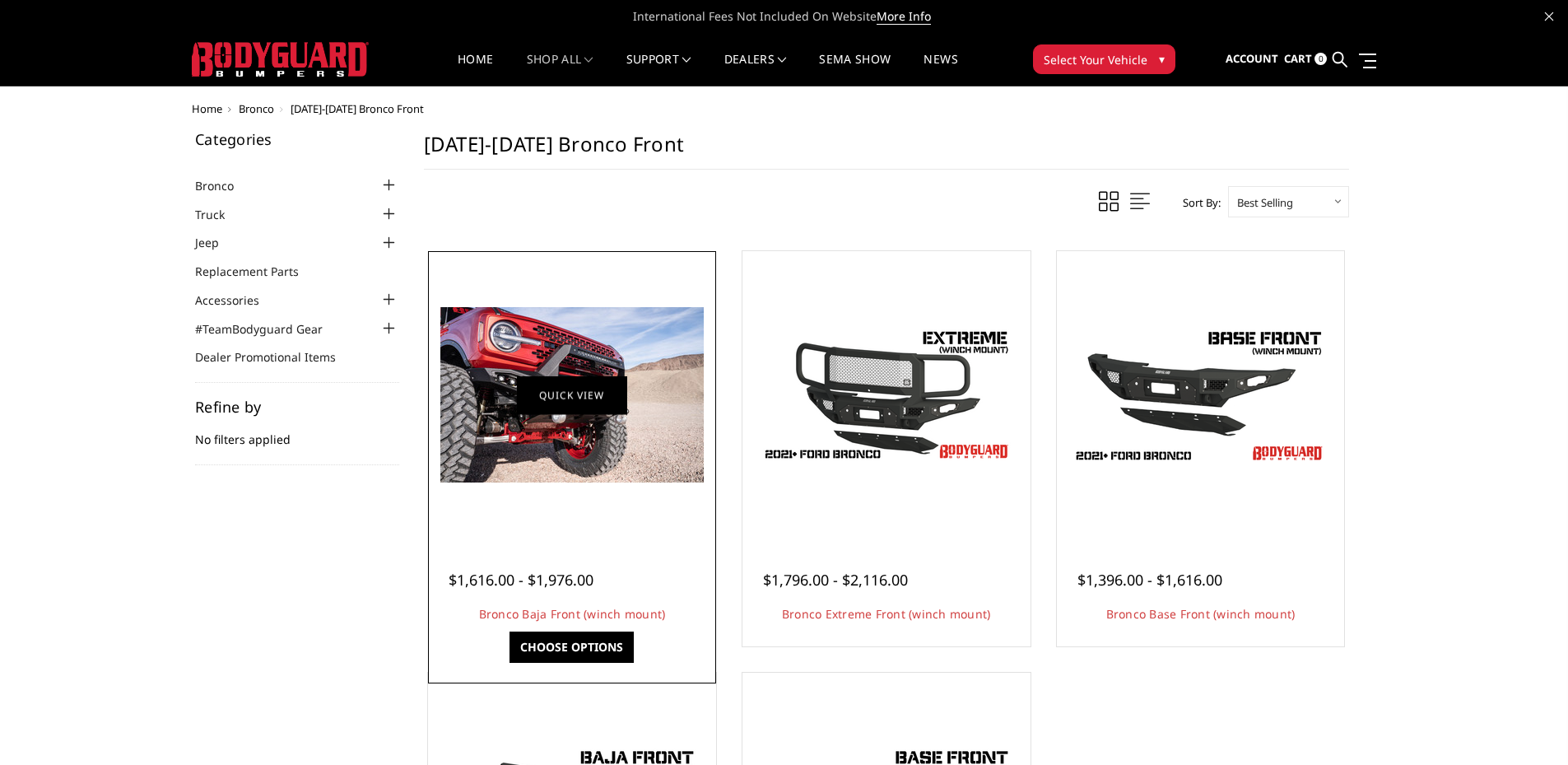
click at [599, 405] on link "Quick view" at bounding box center [572, 394] width 110 height 39
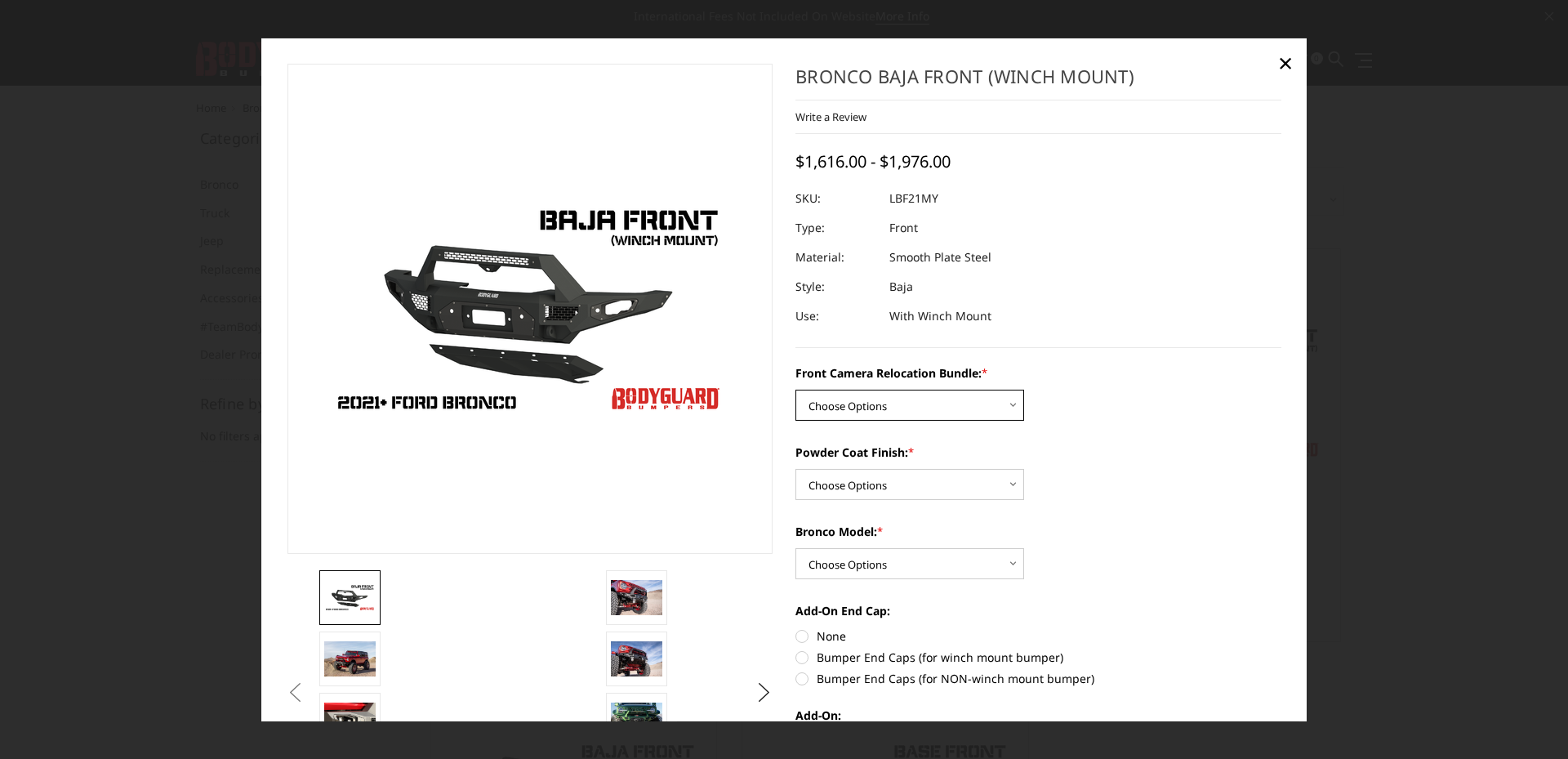
drag, startPoint x: 875, startPoint y: 399, endPoint x: 864, endPoint y: 411, distance: 16.3
click at [875, 399] on select "Choose Options Without Front Camera Relocation With Front Camera Relocation (Ha…" at bounding box center [909, 406] width 228 height 32
select select "4016"
click at [795, 390] on select "Choose Options Without Front Camera Relocation With Front Camera Relocation (Ha…" at bounding box center [909, 406] width 228 height 32
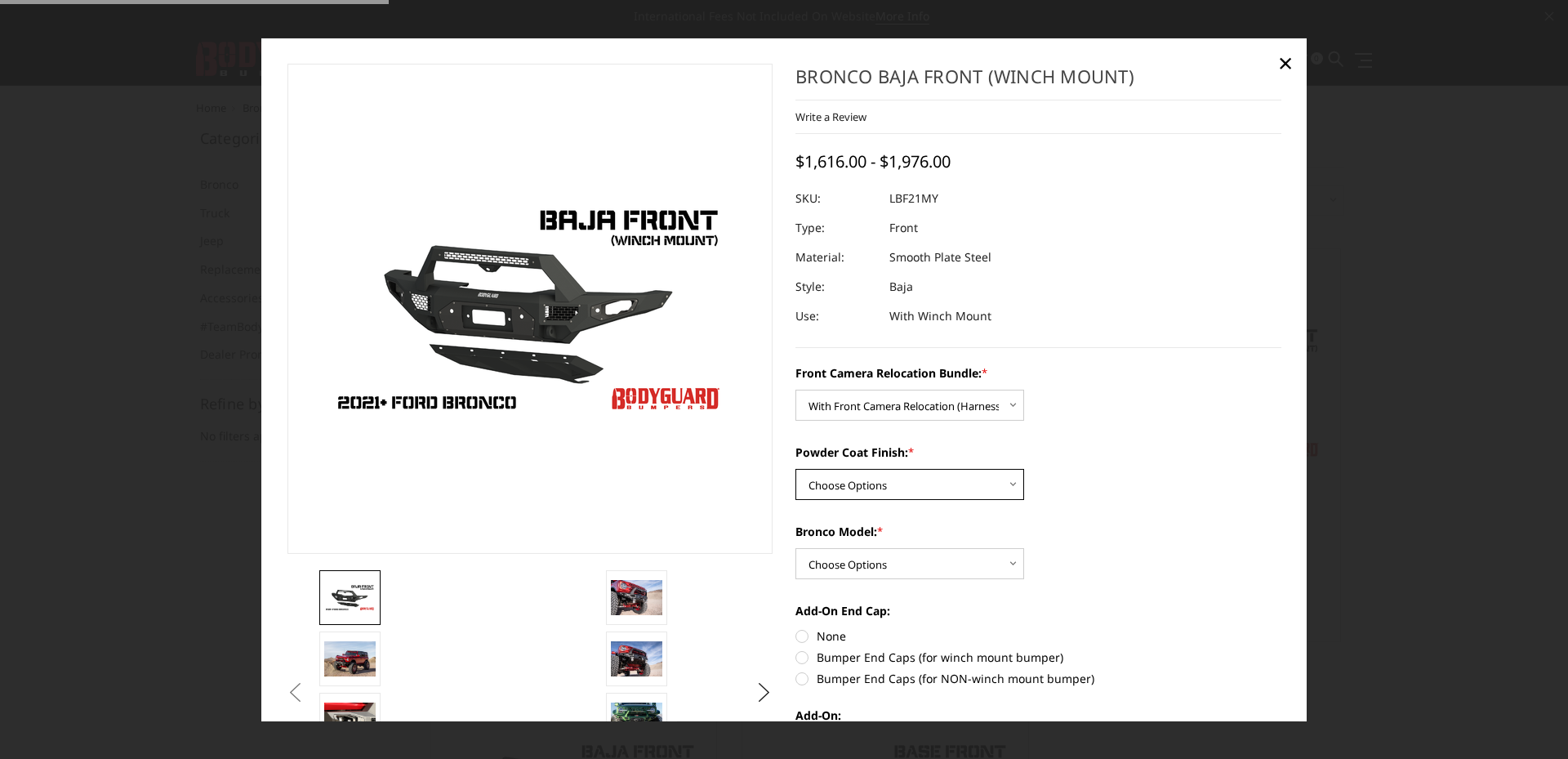
click at [849, 476] on select "Choose Options Textured Black Powder Coat Bare Metal" at bounding box center [909, 484] width 228 height 32
select select "4015"
click at [795, 469] on select "Choose Options Textured Black Powder Coat Bare Metal" at bounding box center [909, 484] width 228 height 32
click at [834, 553] on select "Choose Options Raptor Base/Badlands/Wildtrak/etc." at bounding box center [909, 564] width 228 height 32
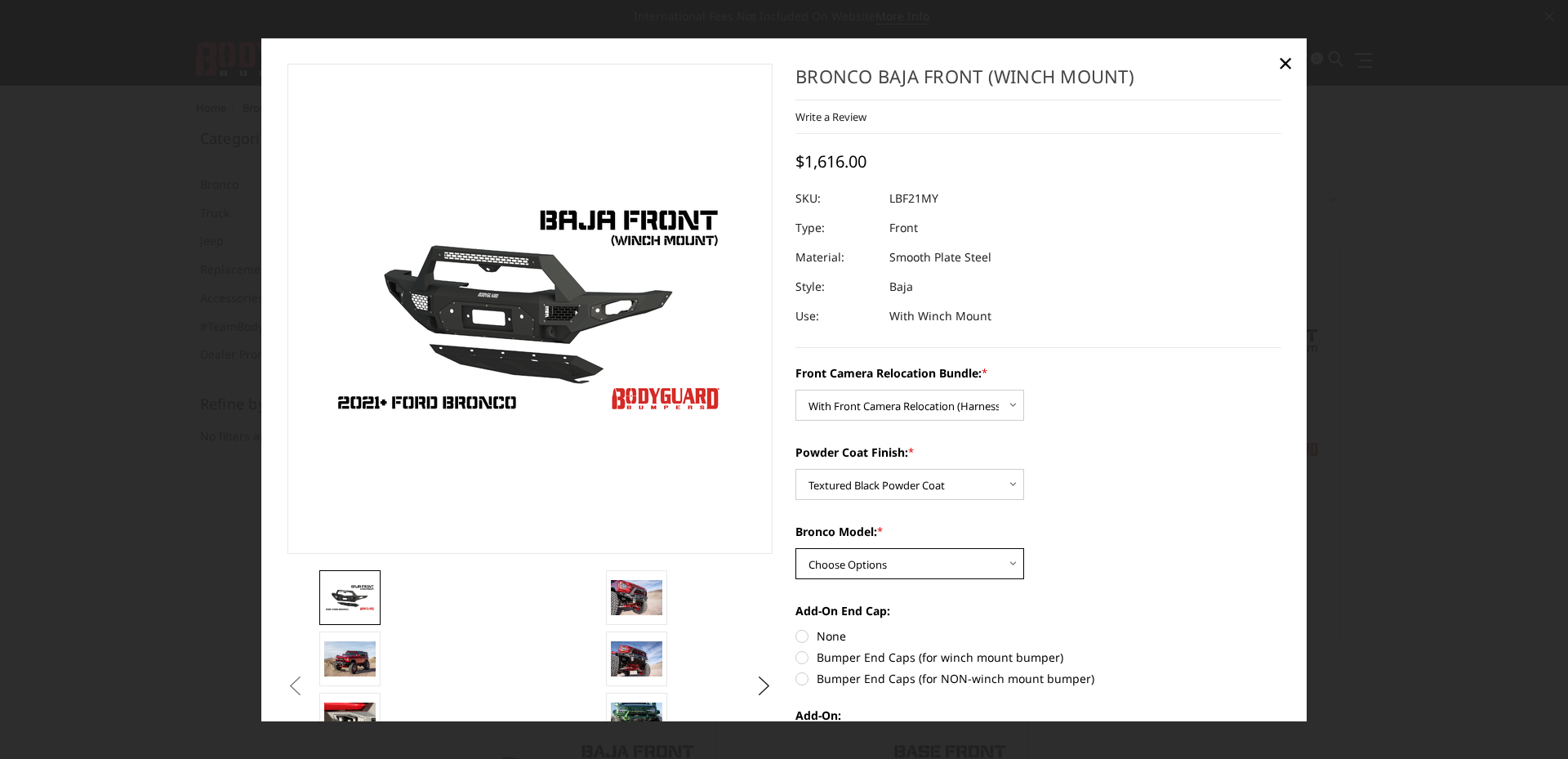
select select "4012"
click at [795, 548] on select "Choose Options Raptor Base/Badlands/Wildtrak/etc." at bounding box center [909, 564] width 228 height 32
click at [802, 659] on label "Bumper End Caps (for winch mount bumper)" at bounding box center [1038, 657] width 486 height 17
click at [1282, 628] on input "Bumper End Caps (for winch mount bumper)" at bounding box center [1282, 627] width 1 height 1
radio input "true"
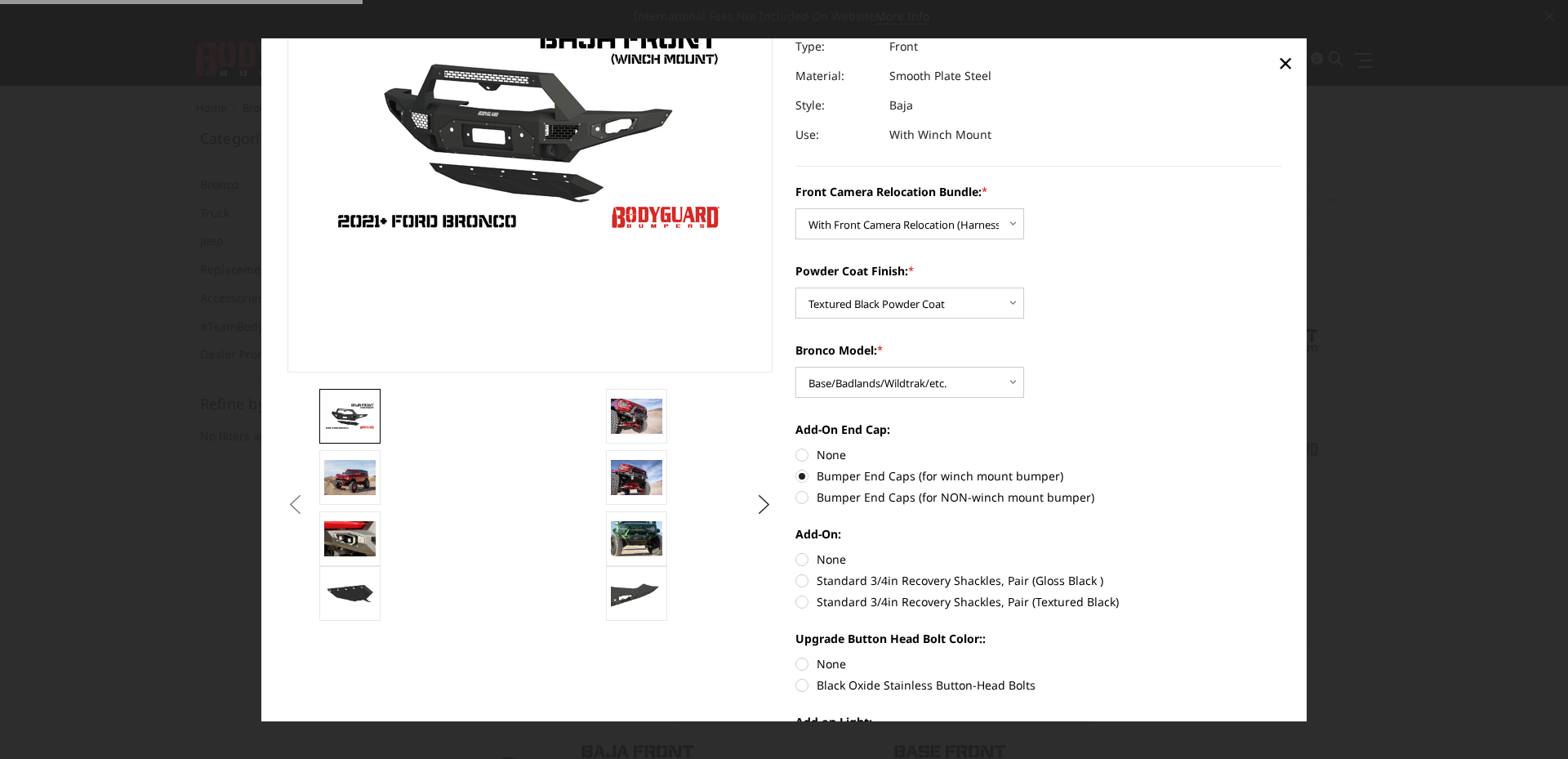
scroll to position [245, 0]
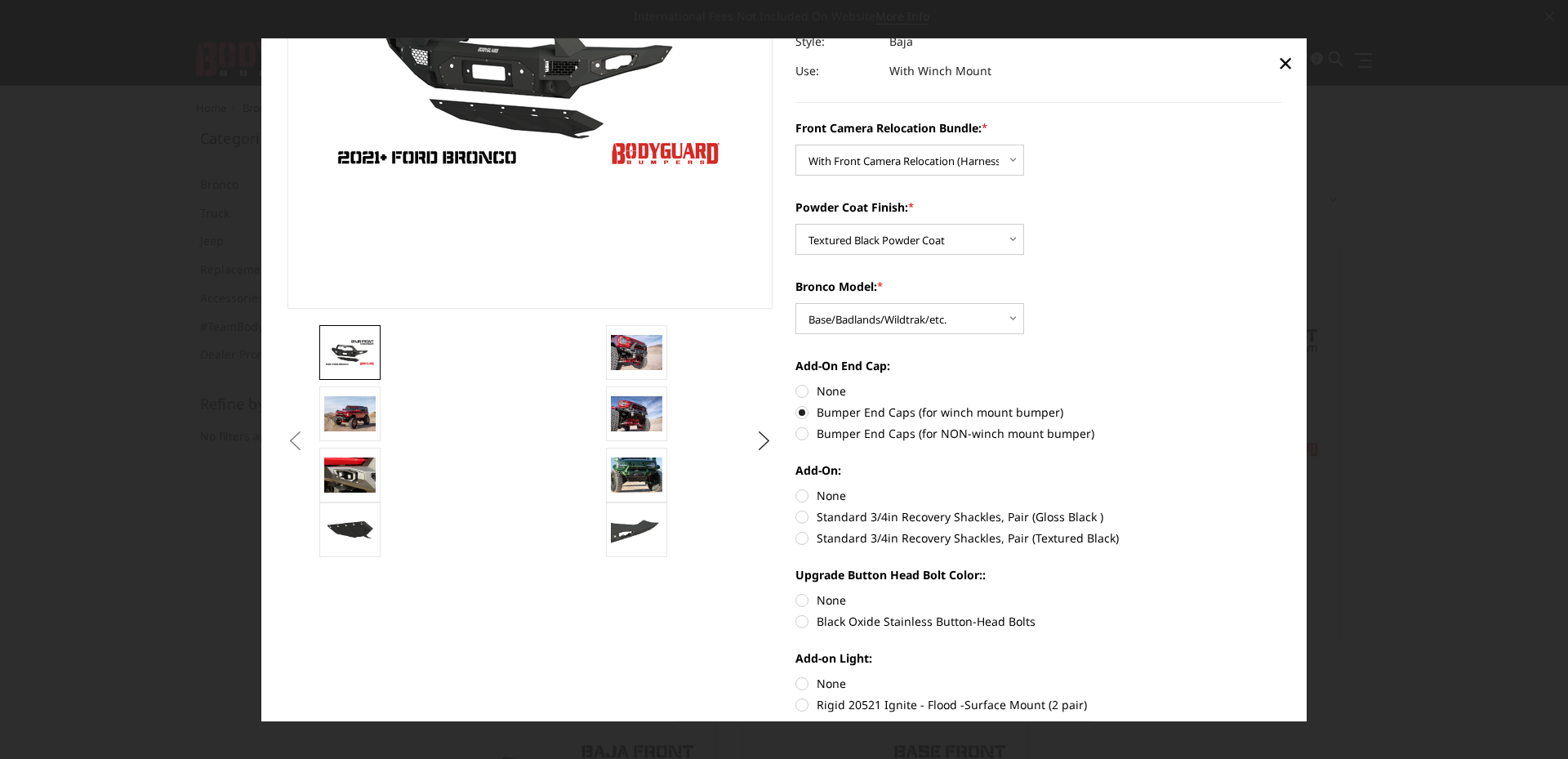
click at [795, 494] on label "None" at bounding box center [1038, 494] width 486 height 17
click at [795, 487] on input "None" at bounding box center [795, 486] width 1 height 1
radio input "true"
click at [798, 618] on label "Black Oxide Stainless Button-Head Bolts" at bounding box center [1038, 620] width 486 height 17
click at [1282, 592] on input "Black Oxide Stainless Button-Head Bolts" at bounding box center [1282, 592] width 1 height 1
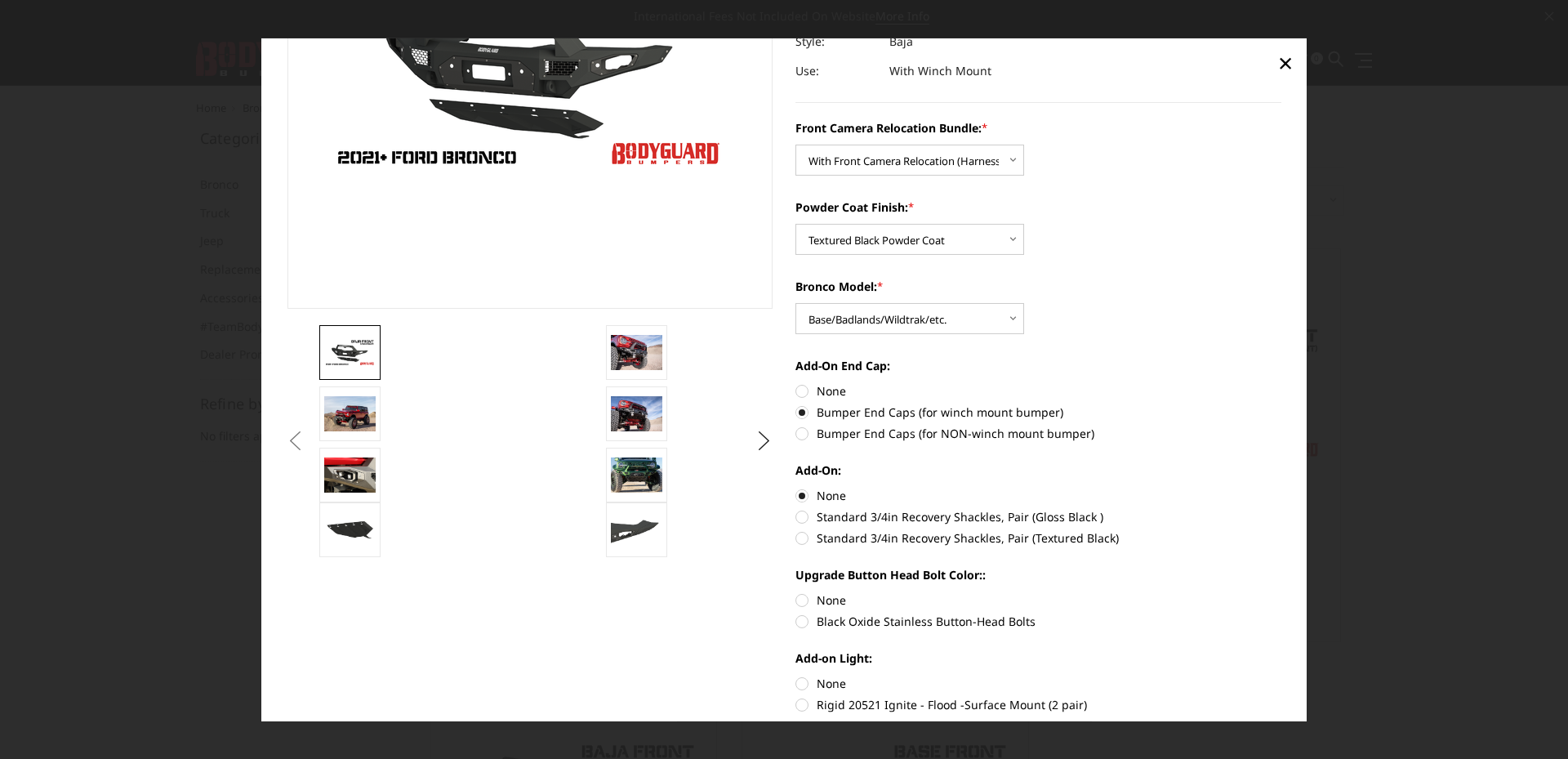
radio input "true"
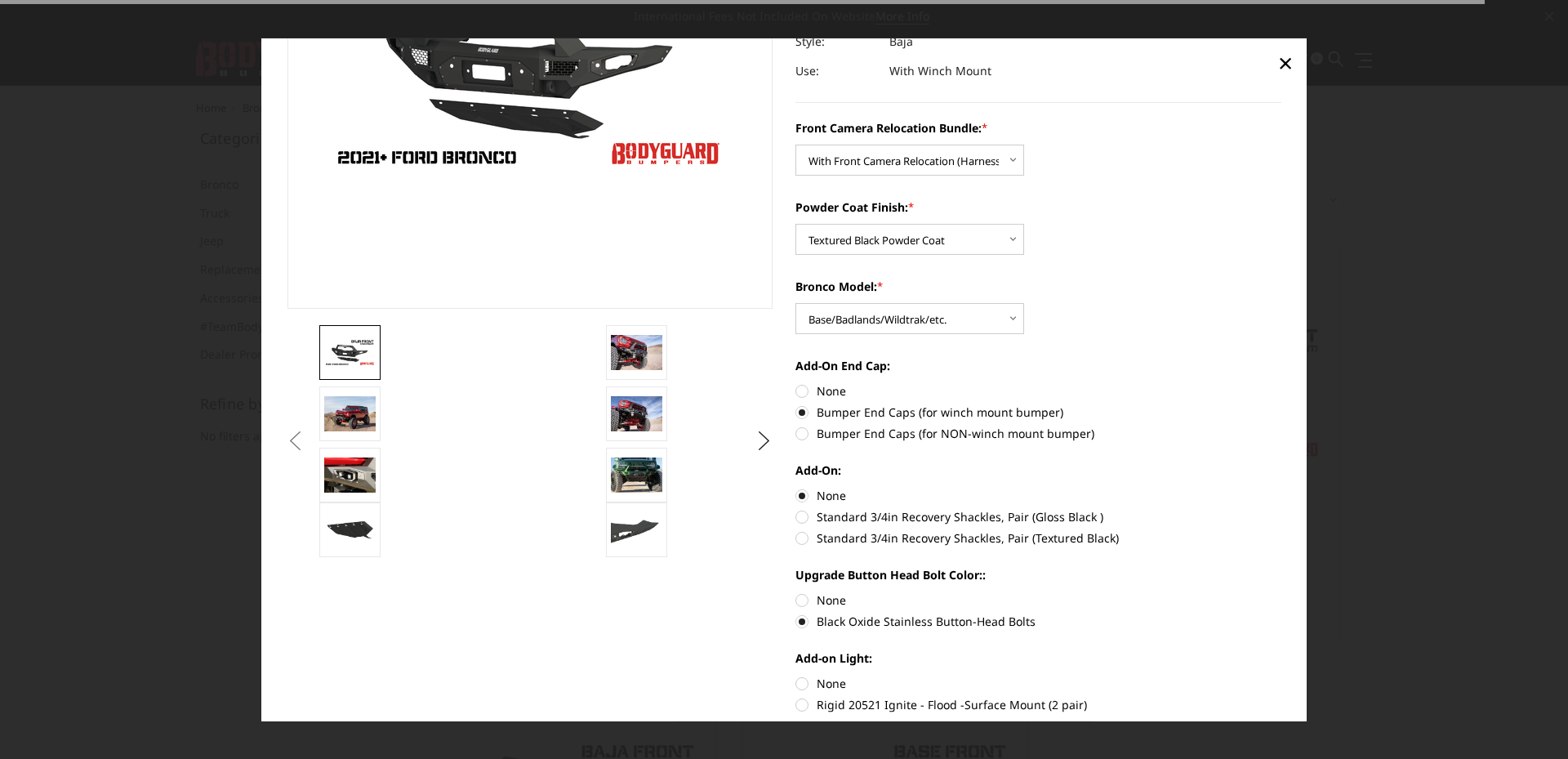
click at [795, 678] on div "Add-on Light: None Rigid 20521 Ignite - Flood -Surface Mount (2 pair)" at bounding box center [1038, 679] width 486 height 60
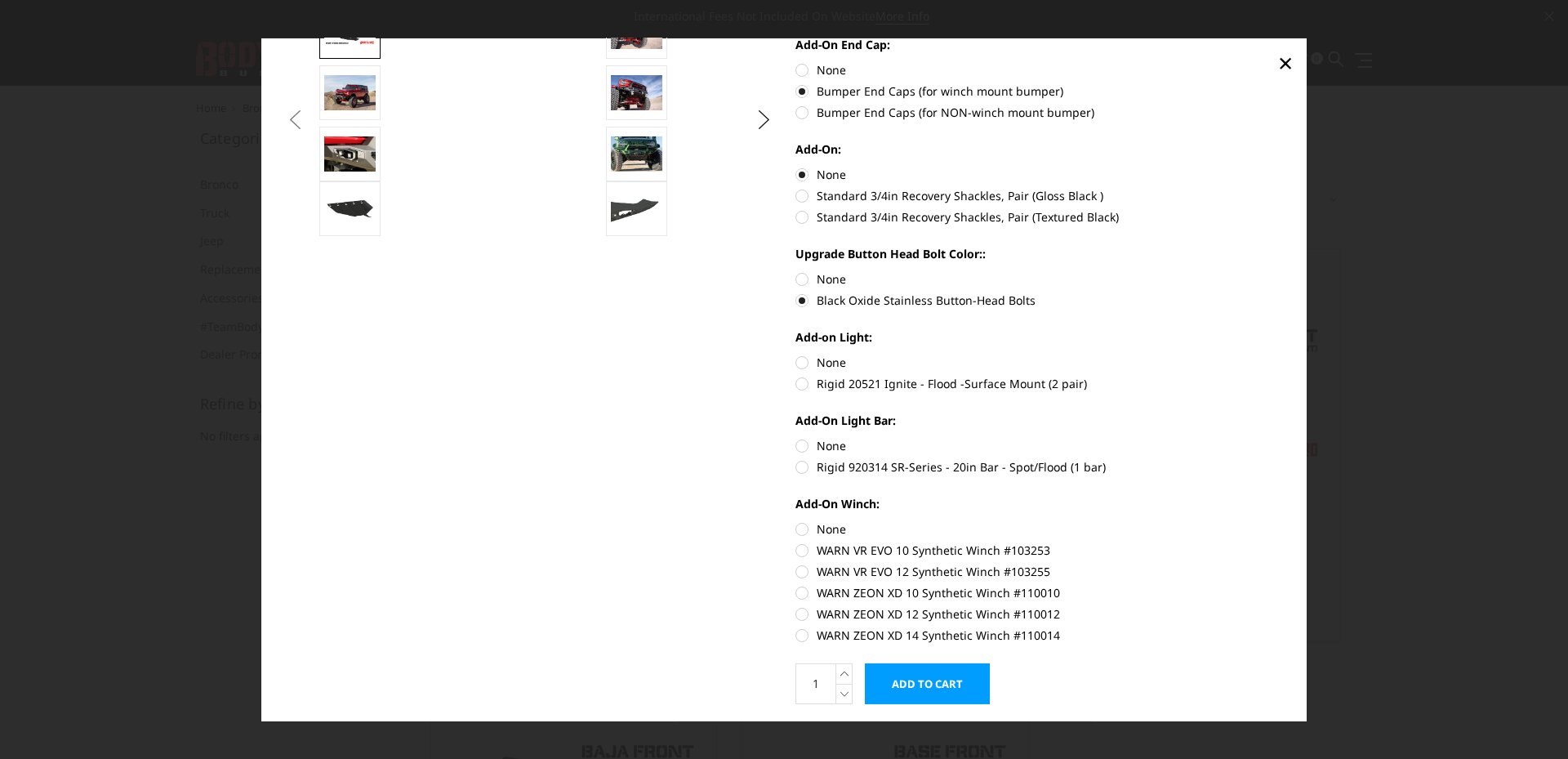
scroll to position [572, 0]
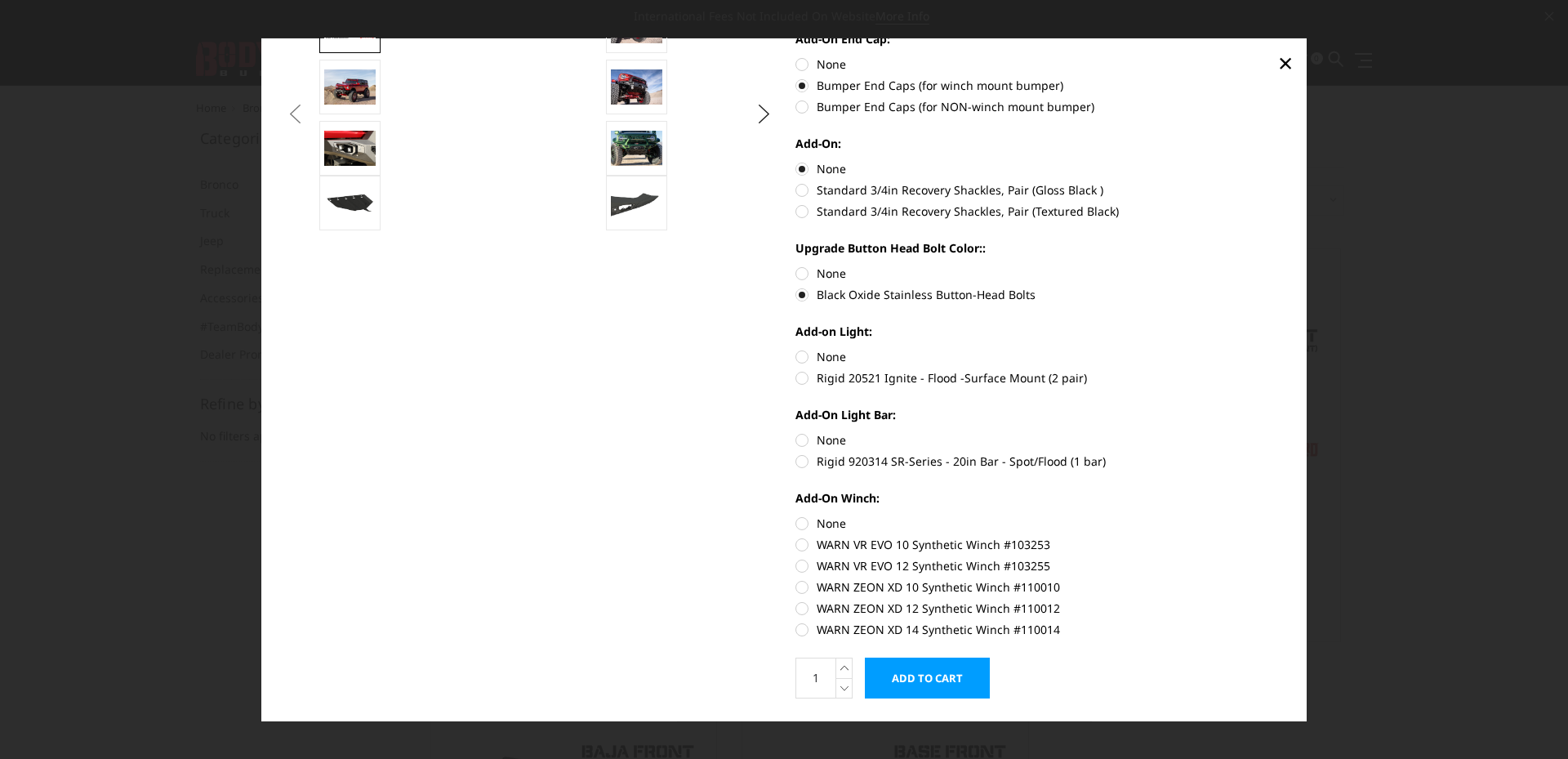
click at [795, 433] on label "None" at bounding box center [1038, 439] width 486 height 17
click at [795, 432] on input "None" at bounding box center [795, 431] width 1 height 1
radio input "true"
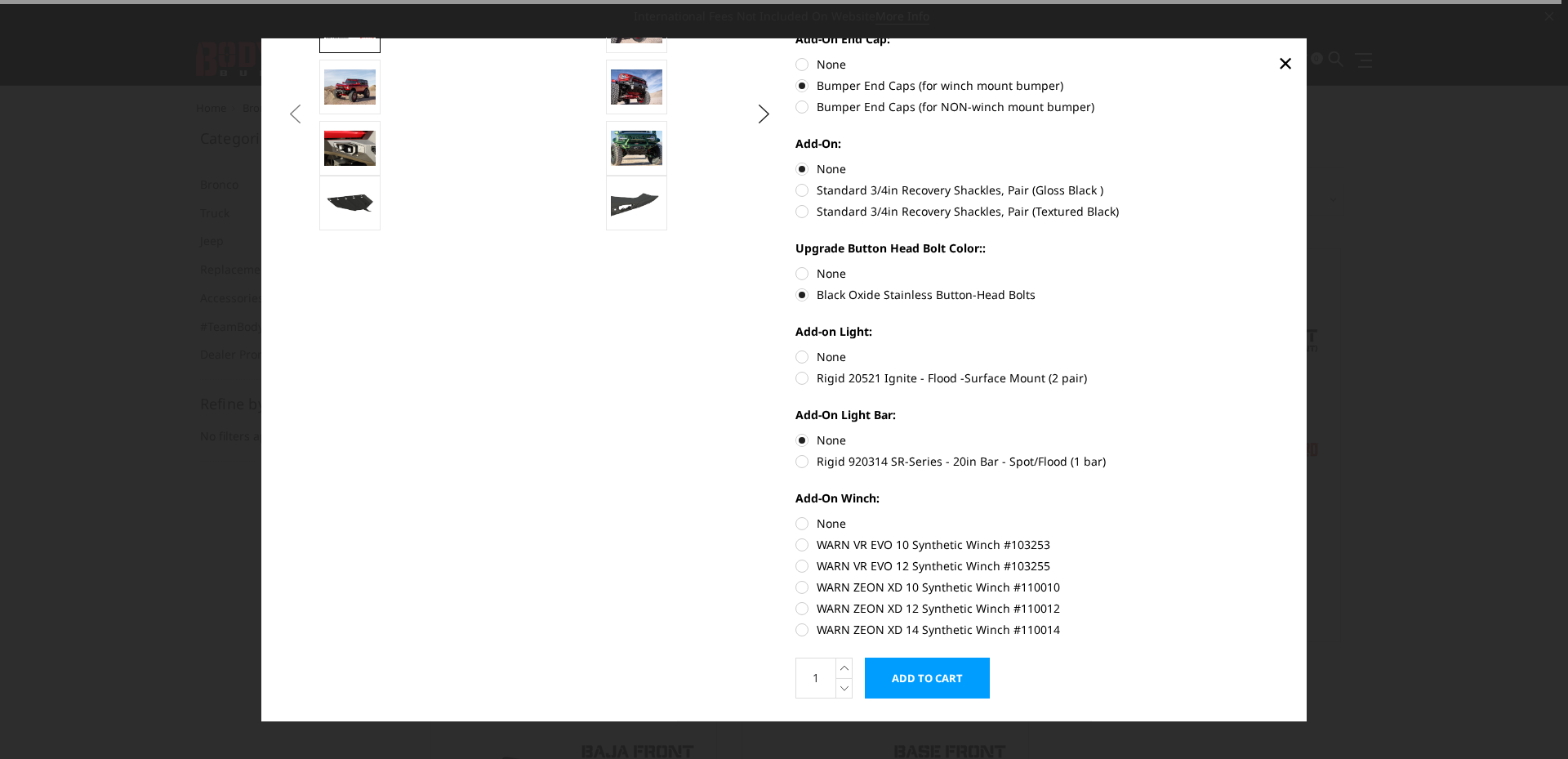
click at [798, 358] on label "None" at bounding box center [1038, 355] width 486 height 17
click at [796, 348] on input "None" at bounding box center [795, 348] width 1 height 1
radio input "true"
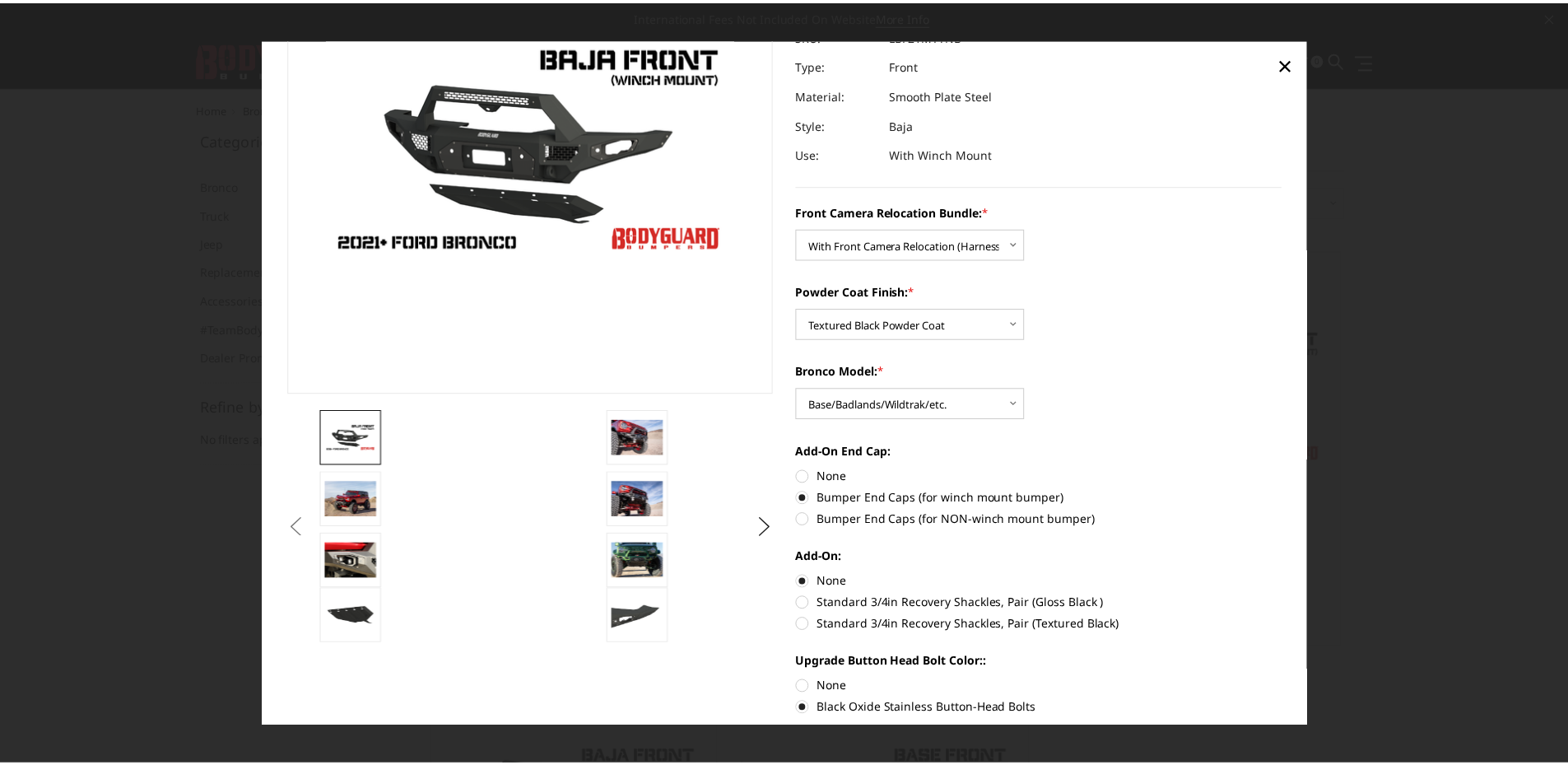
scroll to position [0, 0]
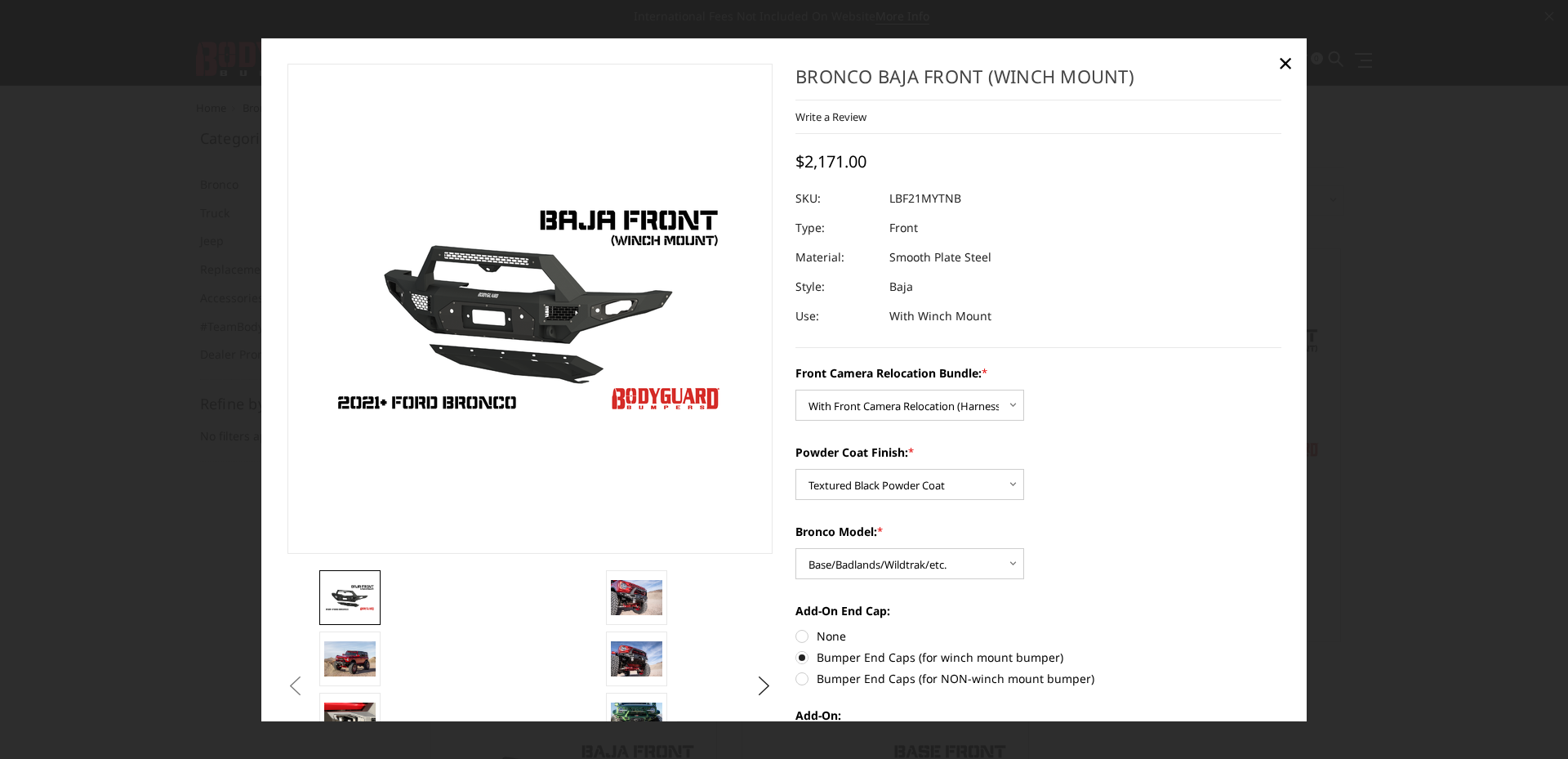
click at [1388, 189] on div at bounding box center [784, 379] width 1568 height 759
